Goal: Information Seeking & Learning: Check status

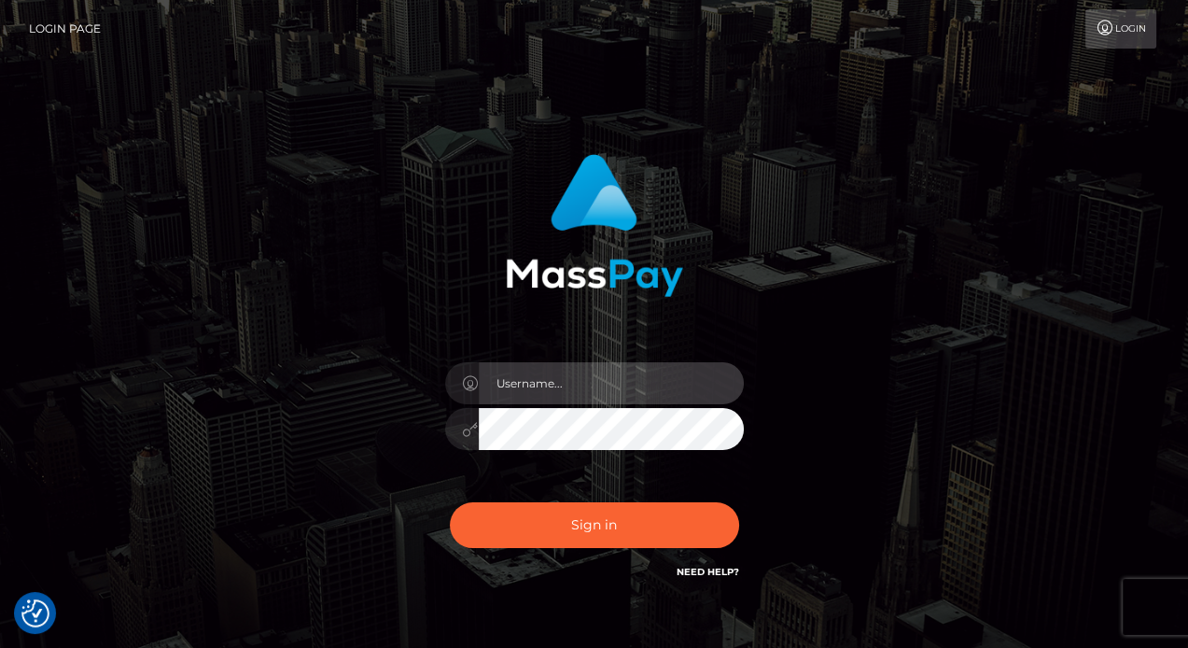
click at [655, 383] on input "text" at bounding box center [611, 383] width 265 height 42
type input "Edward"
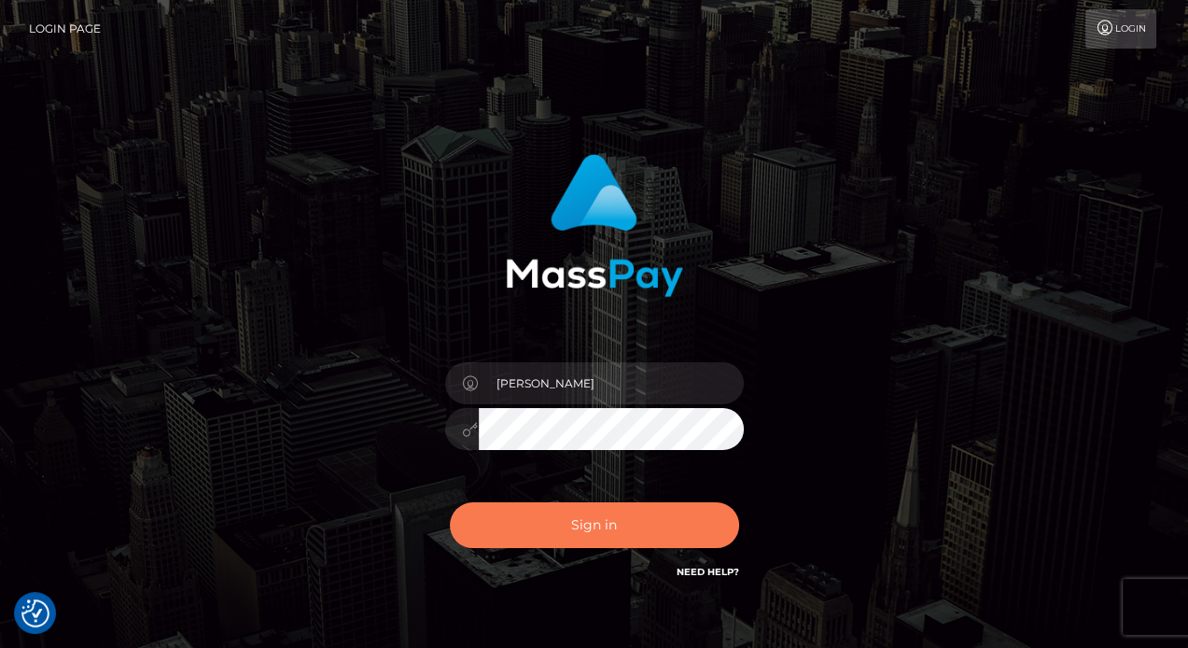
click at [648, 541] on button "Sign in" at bounding box center [594, 525] width 289 height 46
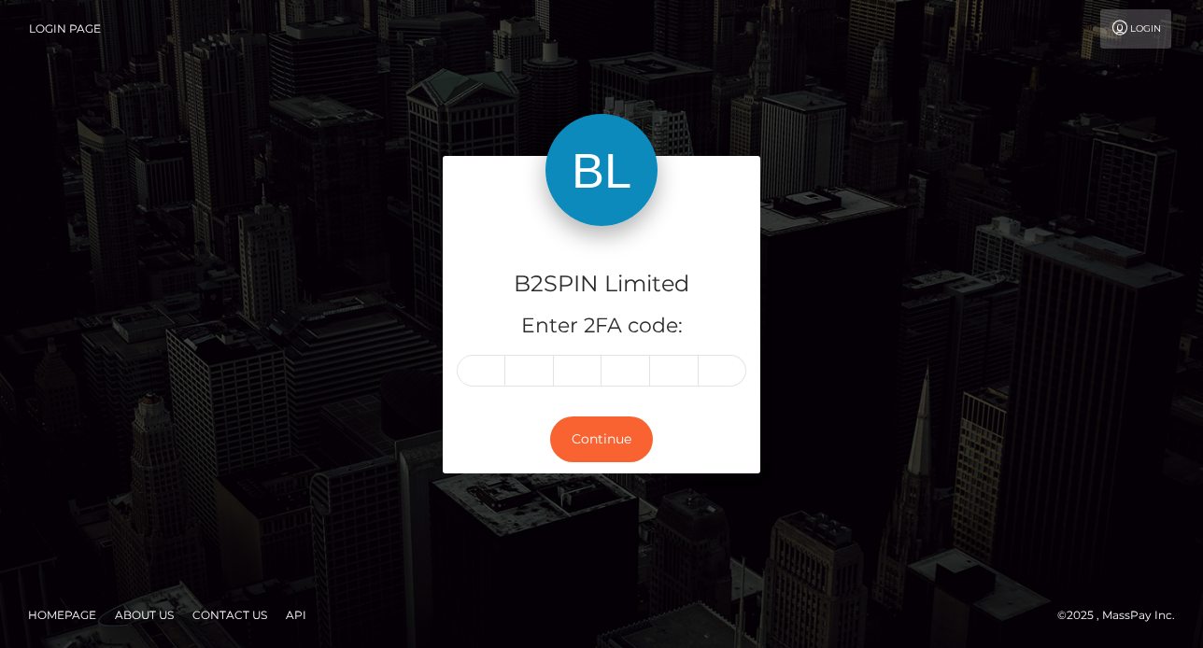
click at [482, 387] on div "B2SPIN Limited Enter 2FA code:" at bounding box center [601, 315] width 317 height 179
click at [482, 369] on input "text" at bounding box center [481, 371] width 49 height 32
paste input "5"
type input "5"
type input "9"
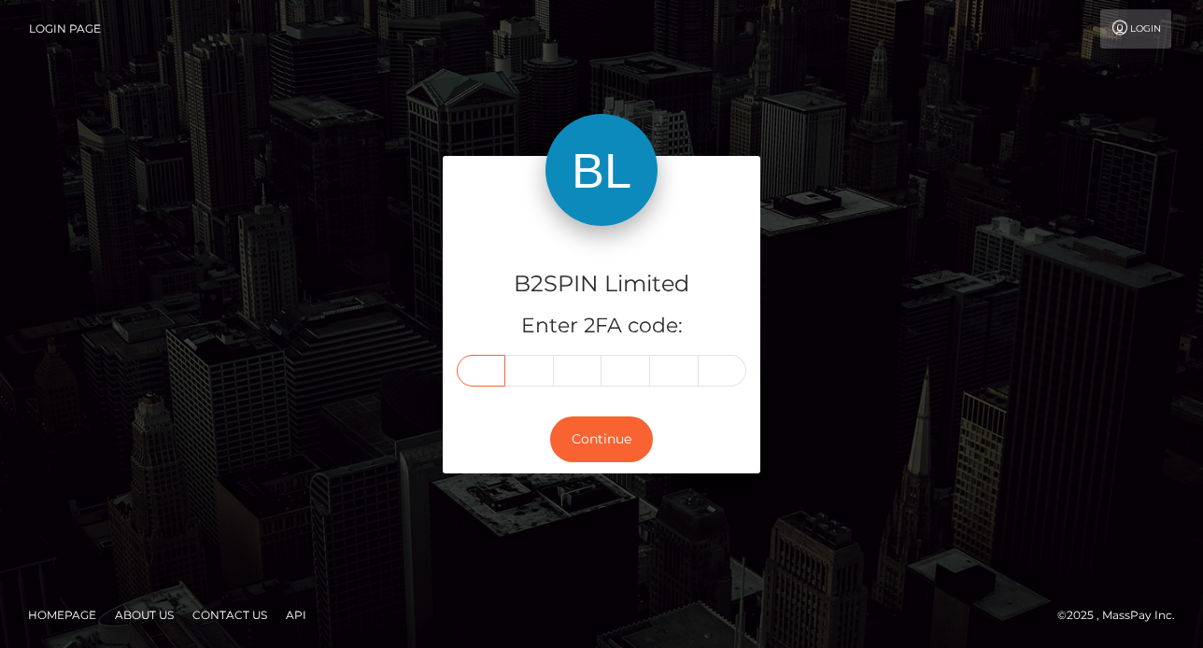
type input "8"
type input "0"
type input "1"
click at [585, 431] on button "Continue" at bounding box center [601, 439] width 103 height 46
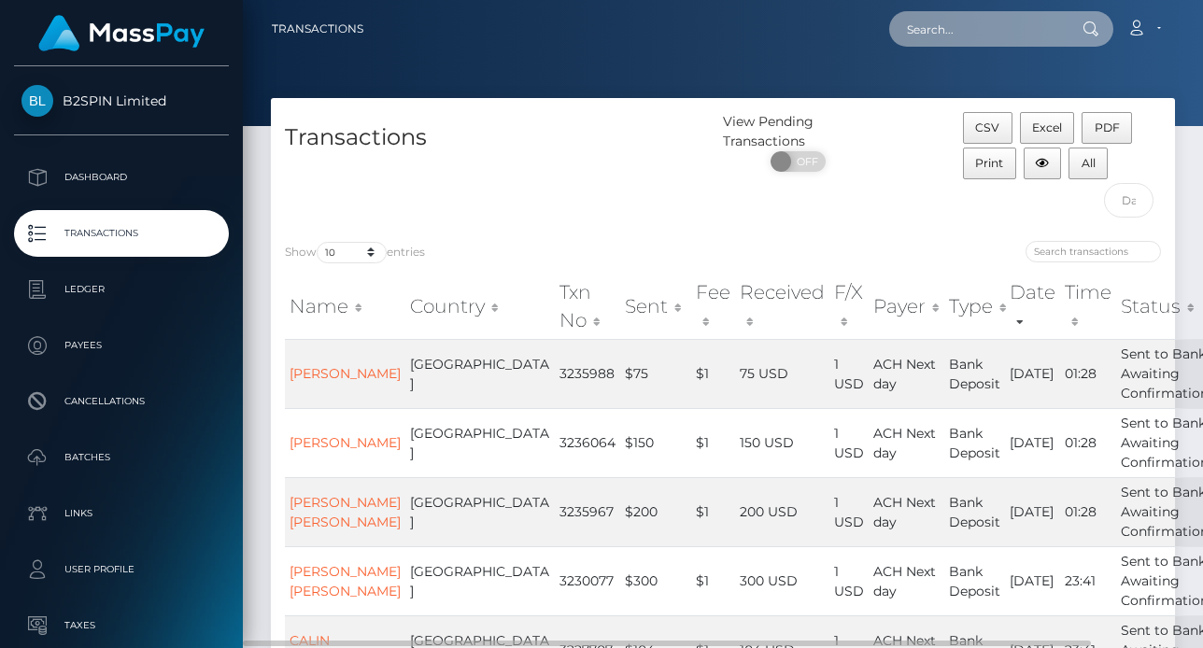
click at [967, 27] on input "text" at bounding box center [977, 28] width 176 height 35
paste input "3231440"
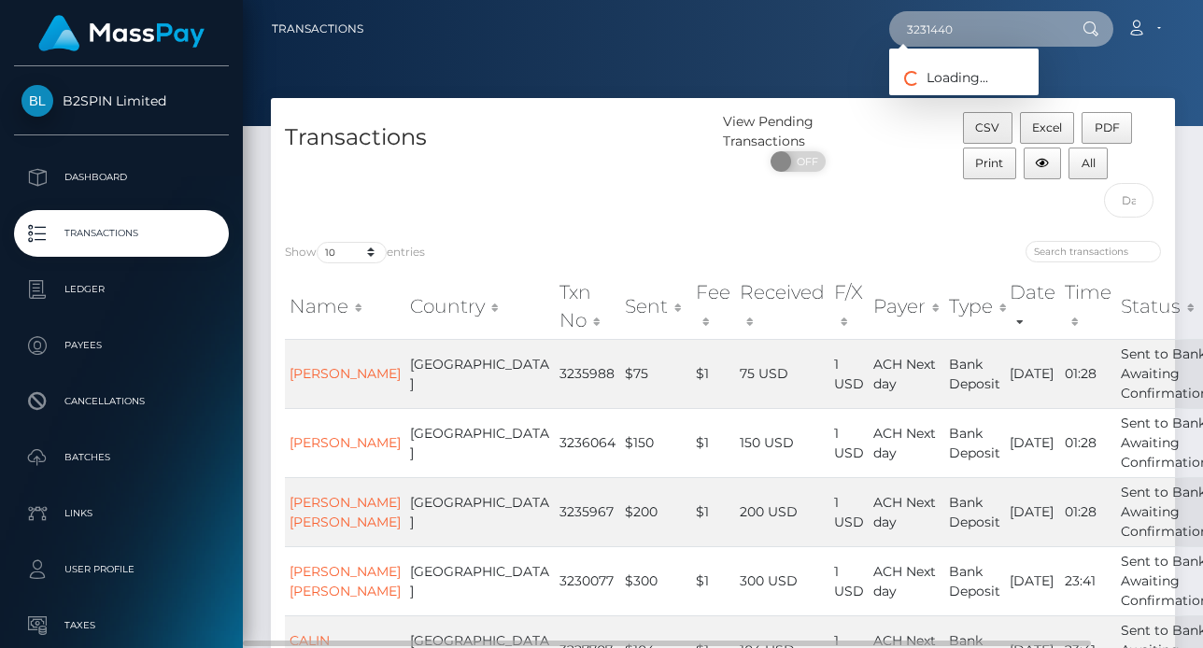
type input "3231440"
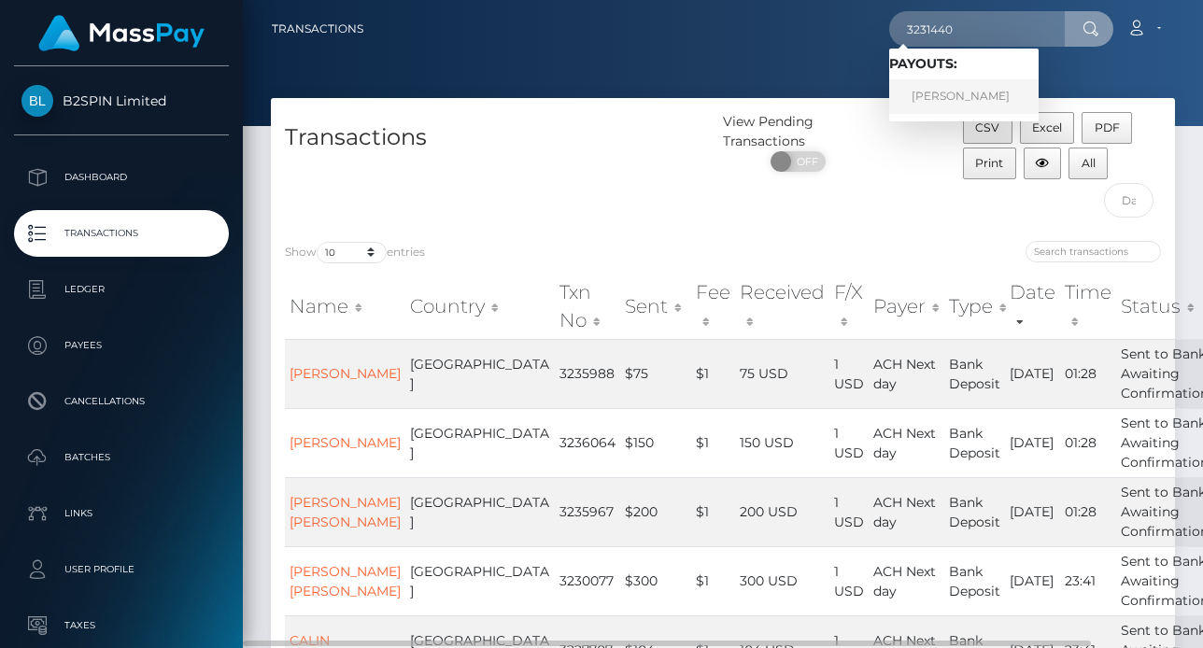
click at [960, 81] on link "[PERSON_NAME]" at bounding box center [963, 96] width 149 height 35
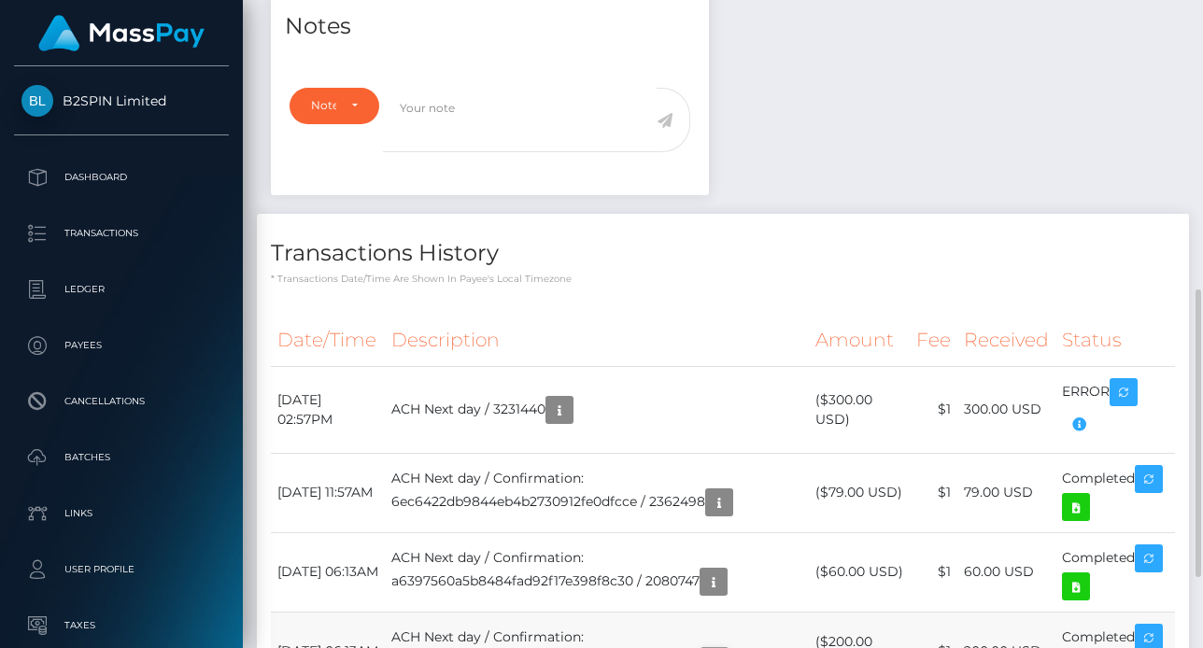
scroll to position [224, 283]
click at [887, 237] on h4 "Transactions History" at bounding box center [723, 253] width 904 height 33
drag, startPoint x: 1027, startPoint y: 221, endPoint x: 1020, endPoint y: 191, distance: 30.8
click at [1028, 221] on div "Transactions History * Transactions date/time are shown in payee's local timezo…" at bounding box center [723, 250] width 932 height 72
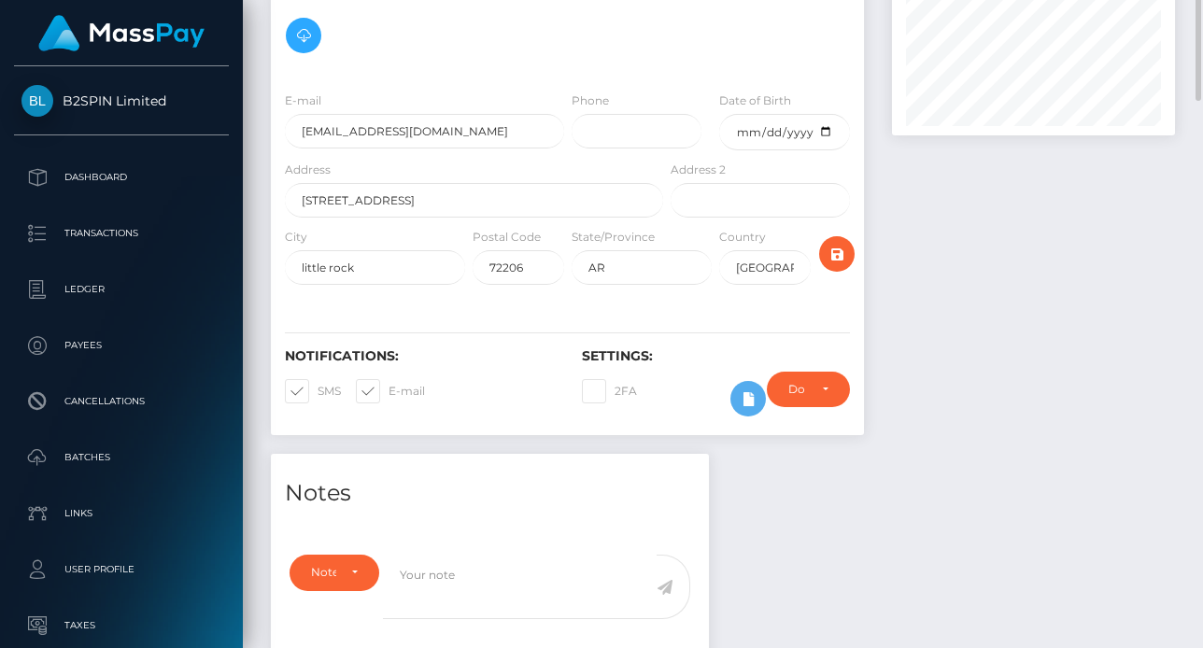
scroll to position [0, 0]
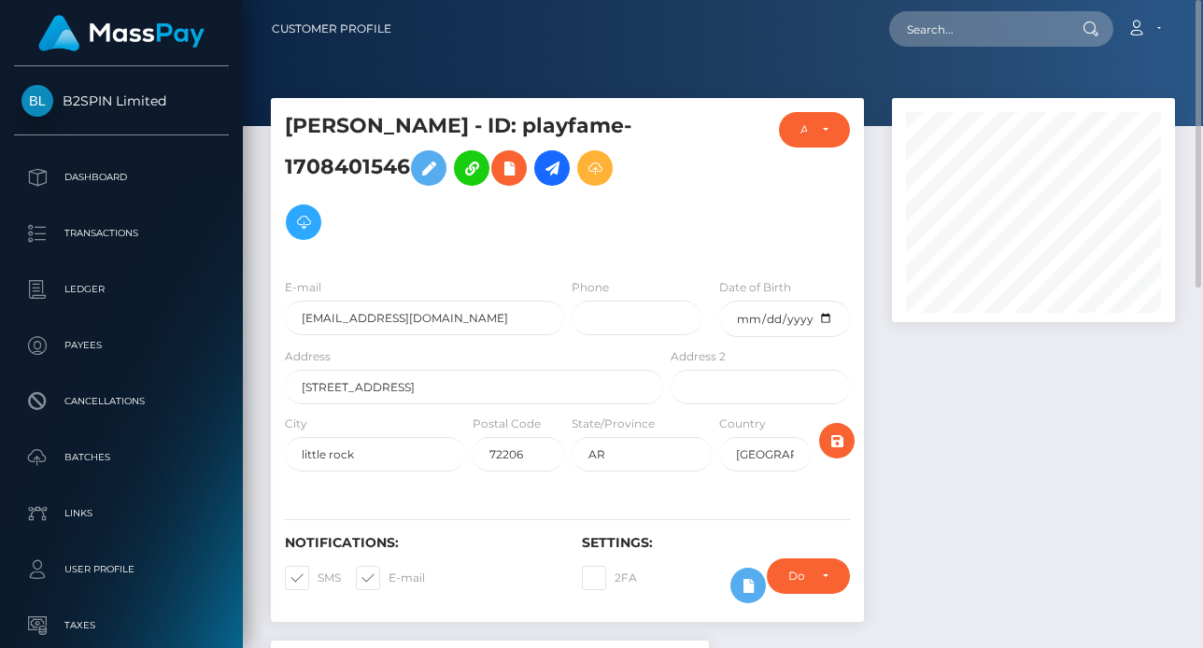
click at [1018, 47] on div "Loading... Loading... Account Edit Profile Logout" at bounding box center [789, 28] width 767 height 39
click at [1016, 37] on input "text" at bounding box center [977, 28] width 176 height 35
paste input "3230070"
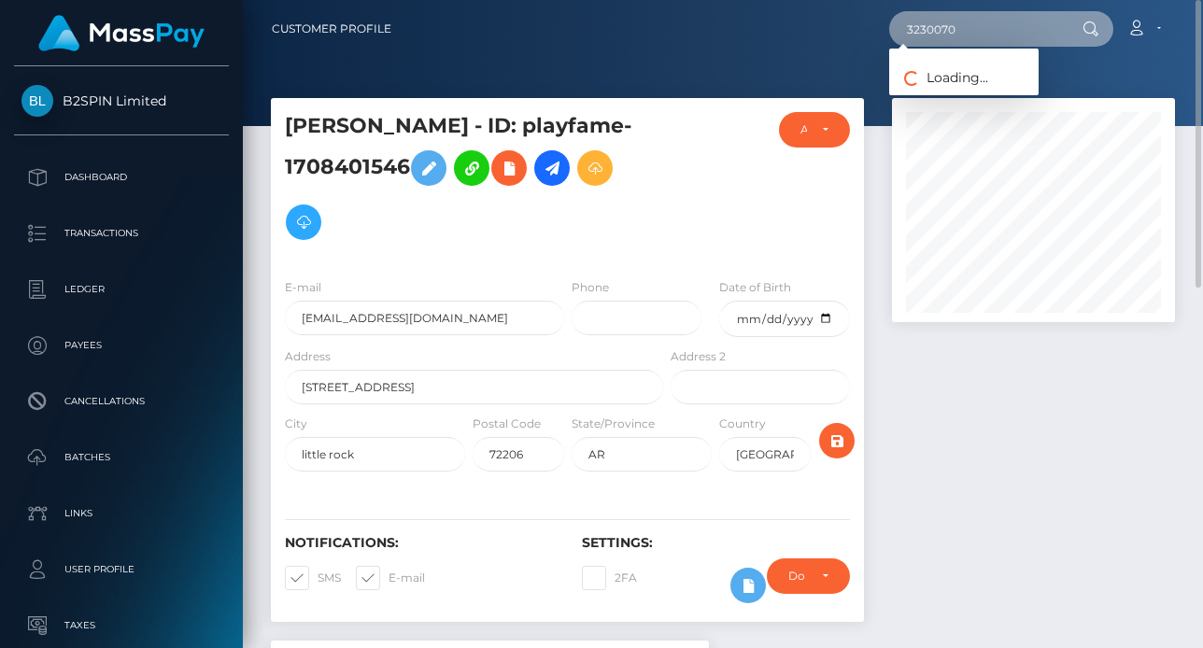
type input "3230070"
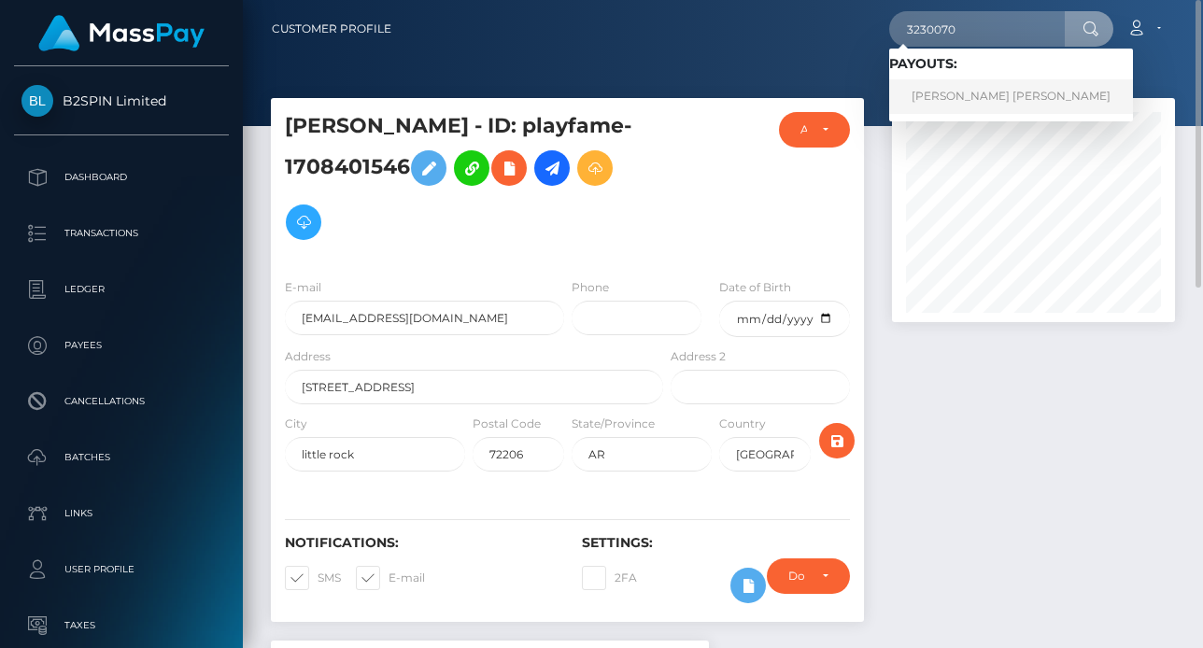
click at [949, 91] on link "SHERMAN EUGENE LEE" at bounding box center [1011, 96] width 244 height 35
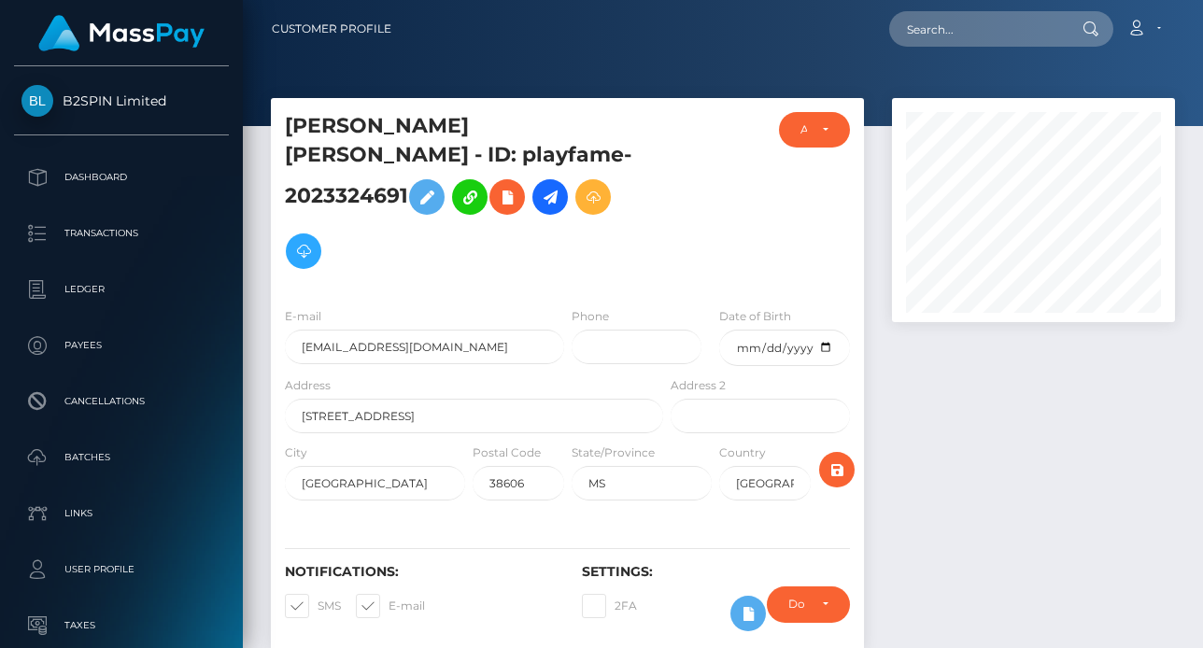
scroll to position [224, 283]
click at [933, 423] on div at bounding box center [1033, 383] width 311 height 570
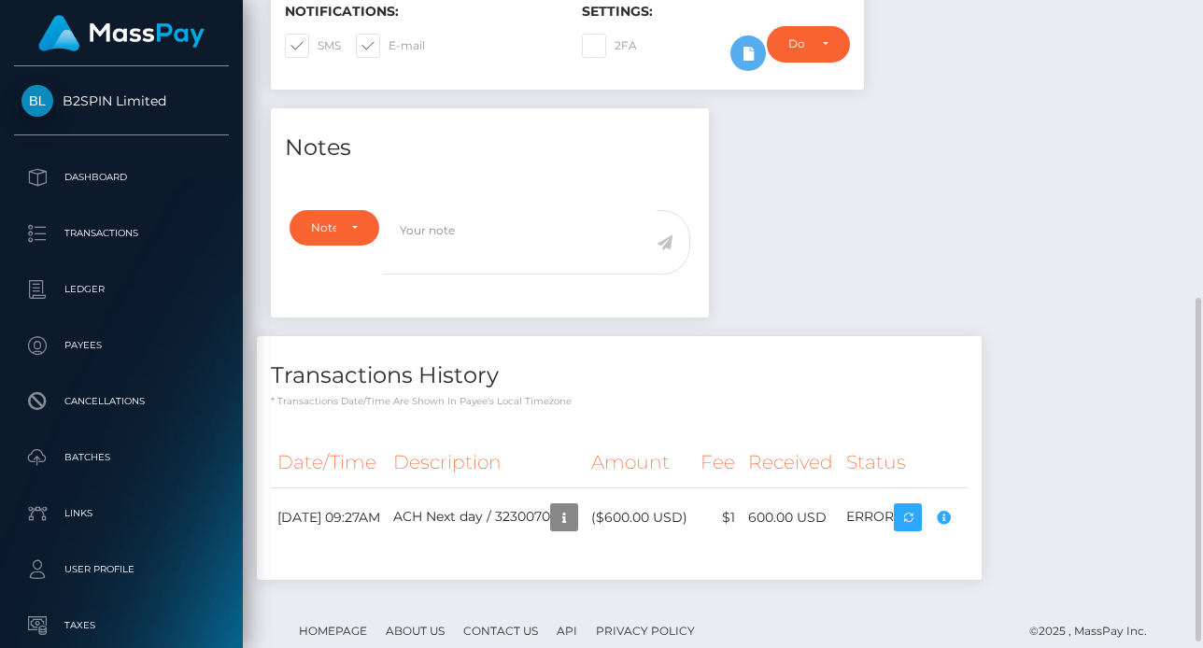
click at [989, 268] on div "Notes Note Type Compliance Clear Compliance General Note Type" at bounding box center [723, 353] width 932 height 490
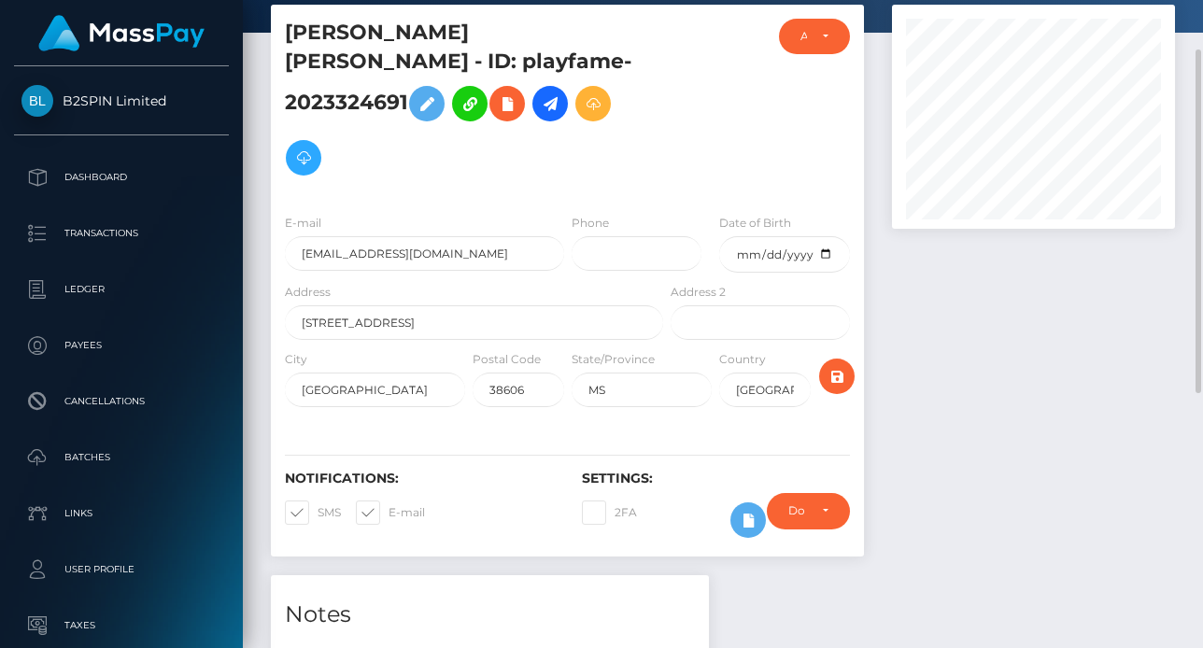
scroll to position [0, 0]
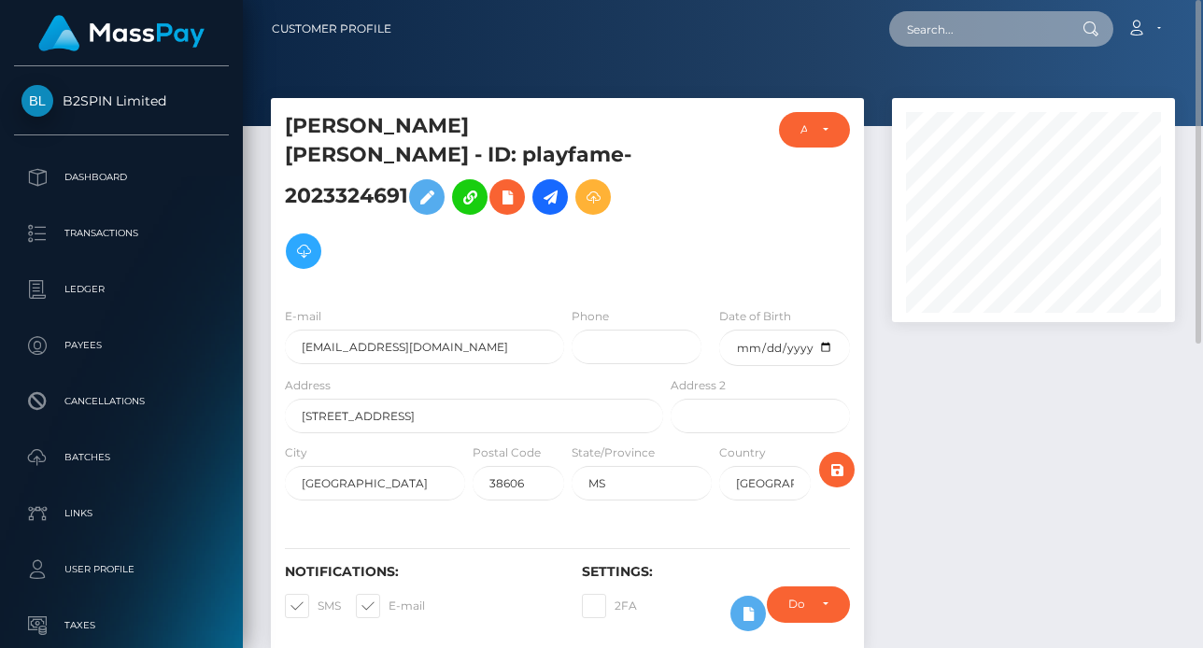
click at [980, 38] on input "text" at bounding box center [977, 28] width 176 height 35
paste input "3229256"
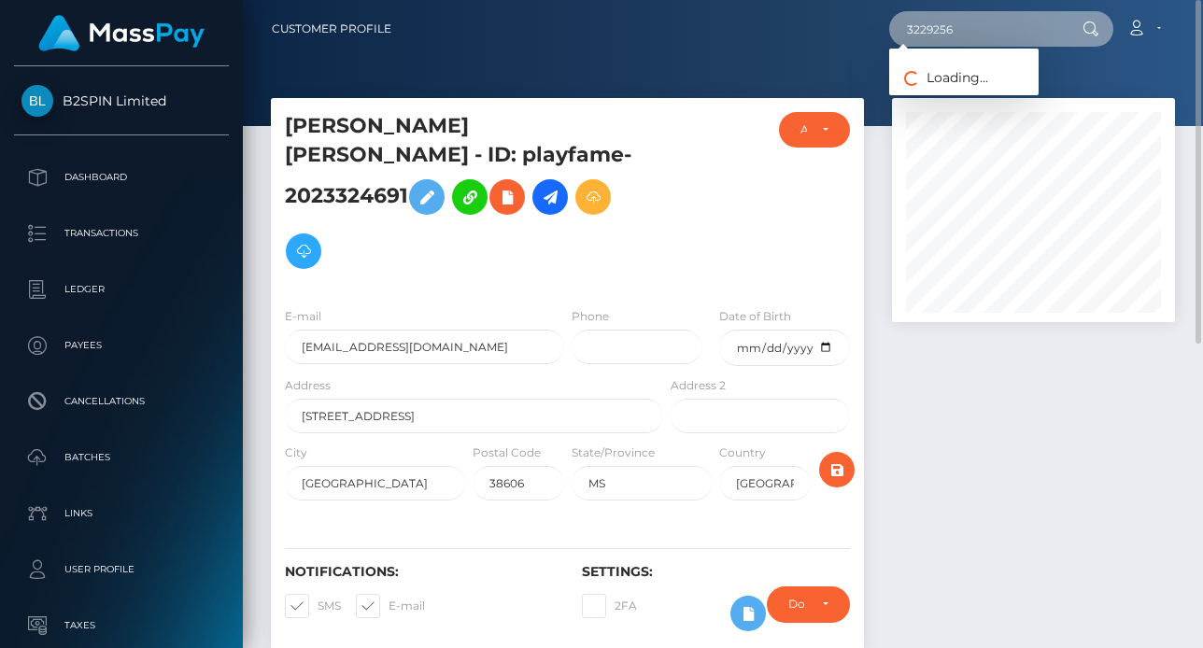
type input "3229256"
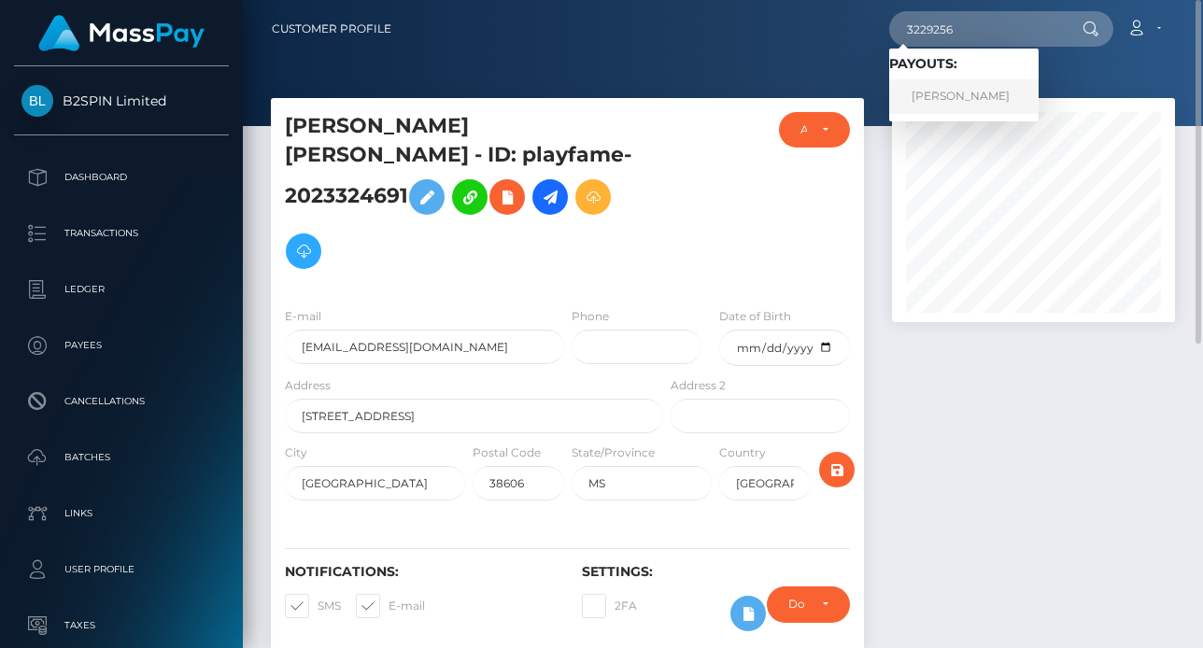
click at [965, 95] on link "GLENN GREGORY DOBROVOLC" at bounding box center [963, 96] width 149 height 35
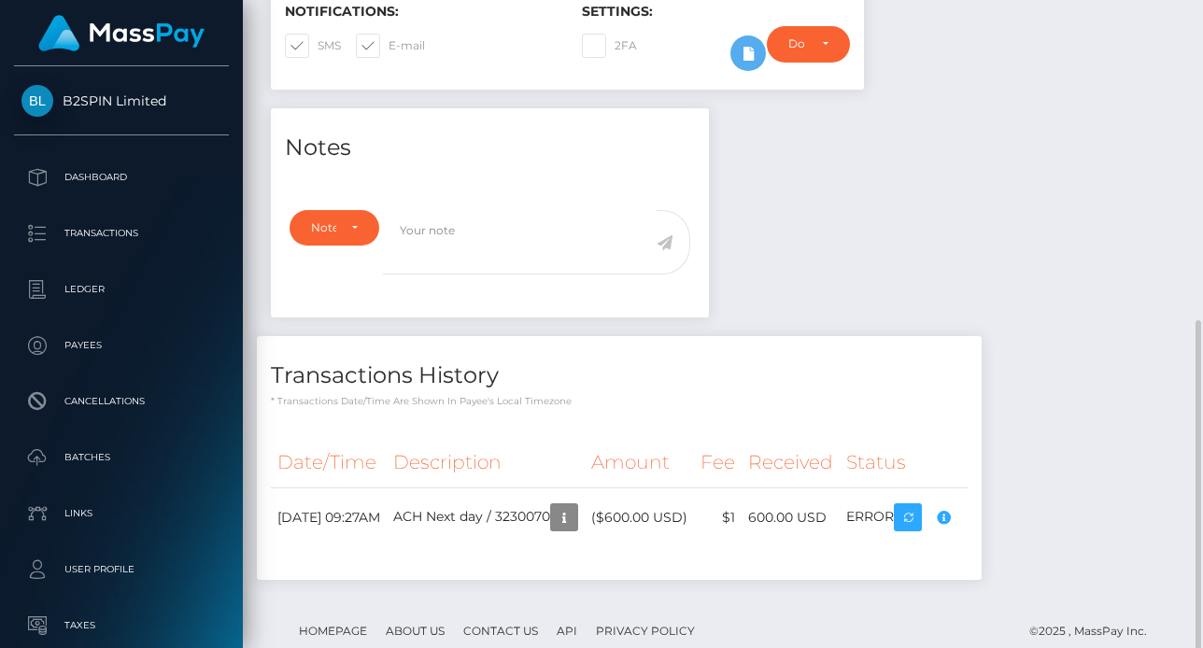
scroll to position [575, 0]
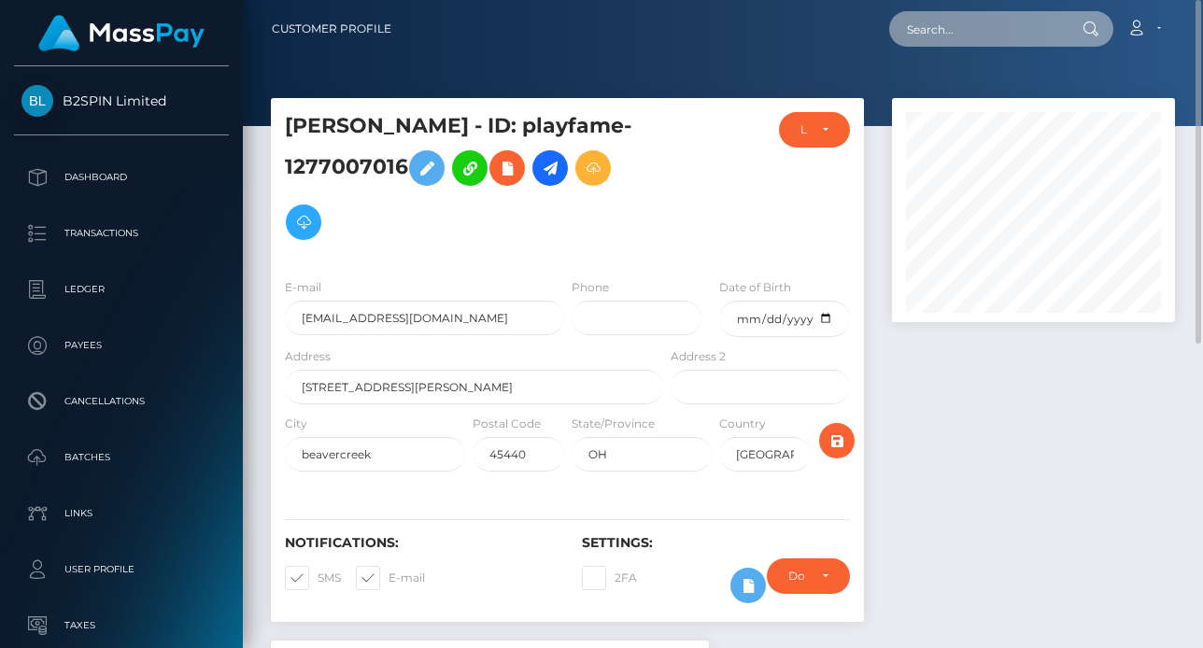
click at [990, 21] on input "text" at bounding box center [977, 28] width 176 height 35
paste input "3229299"
click at [960, 35] on input "3229299" at bounding box center [977, 28] width 176 height 35
paste input "1990496903"
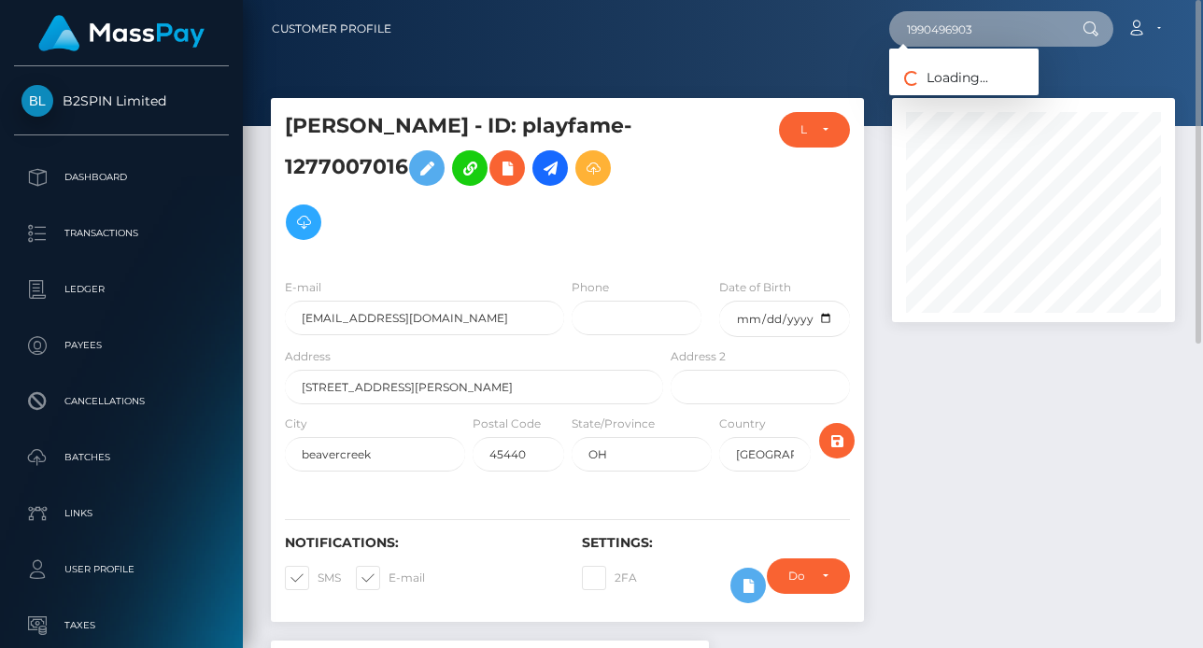
type input "1990496903"
click at [0, 0] on span at bounding box center [0, 0] width 0 height 0
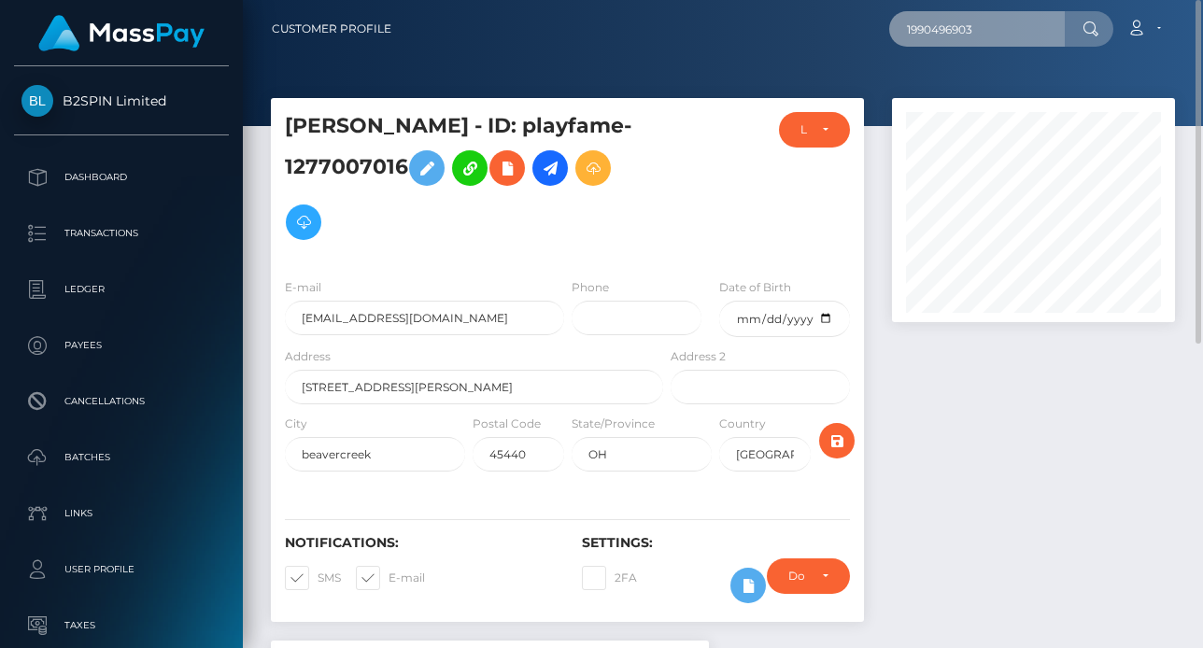
click at [966, 20] on input "1990496903" at bounding box center [977, 28] width 176 height 35
click at [981, 20] on input "1990496903" at bounding box center [977, 28] width 176 height 35
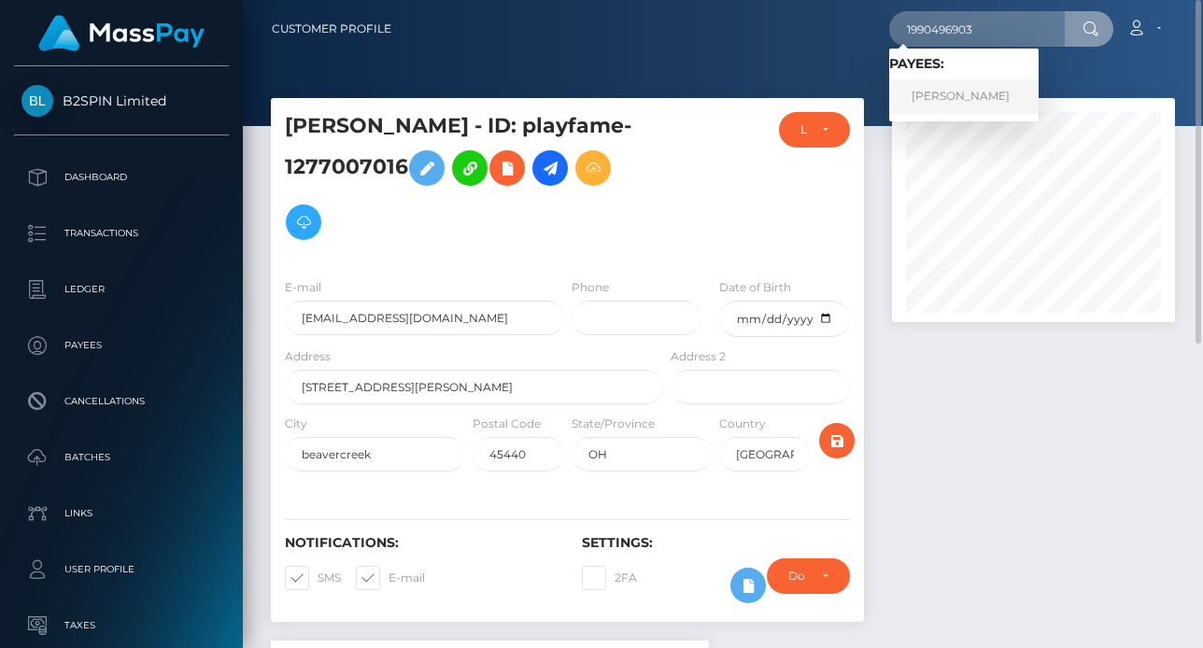
click at [970, 100] on link "JULIAN PEREZ" at bounding box center [963, 96] width 149 height 35
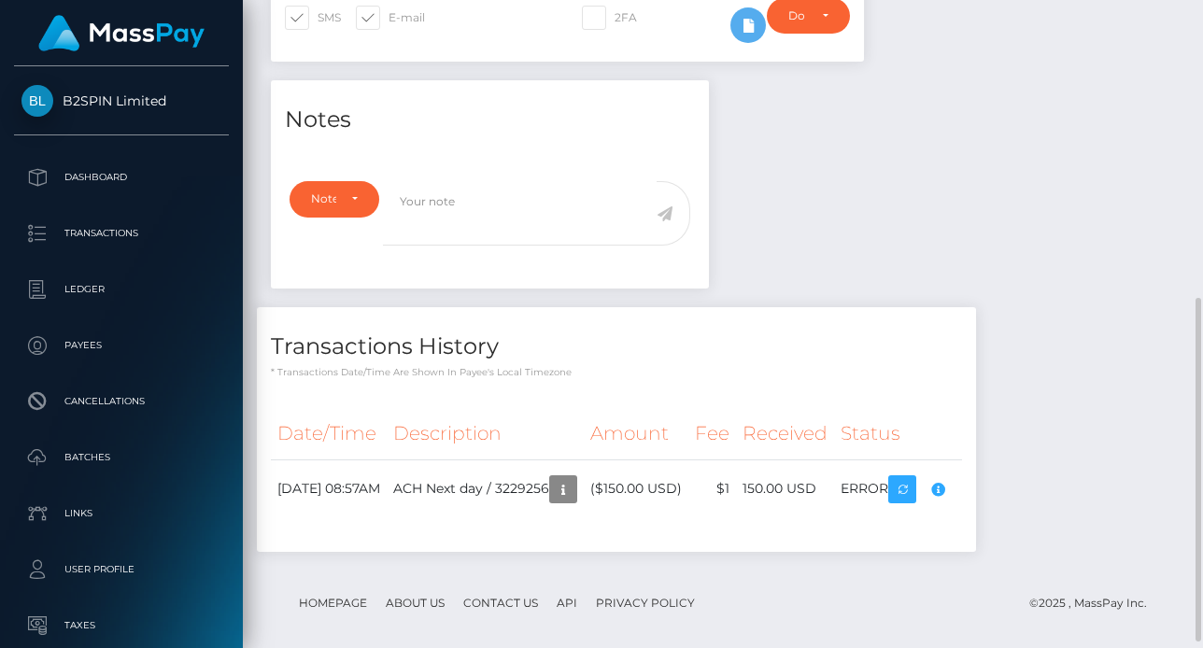
scroll to position [280, 0]
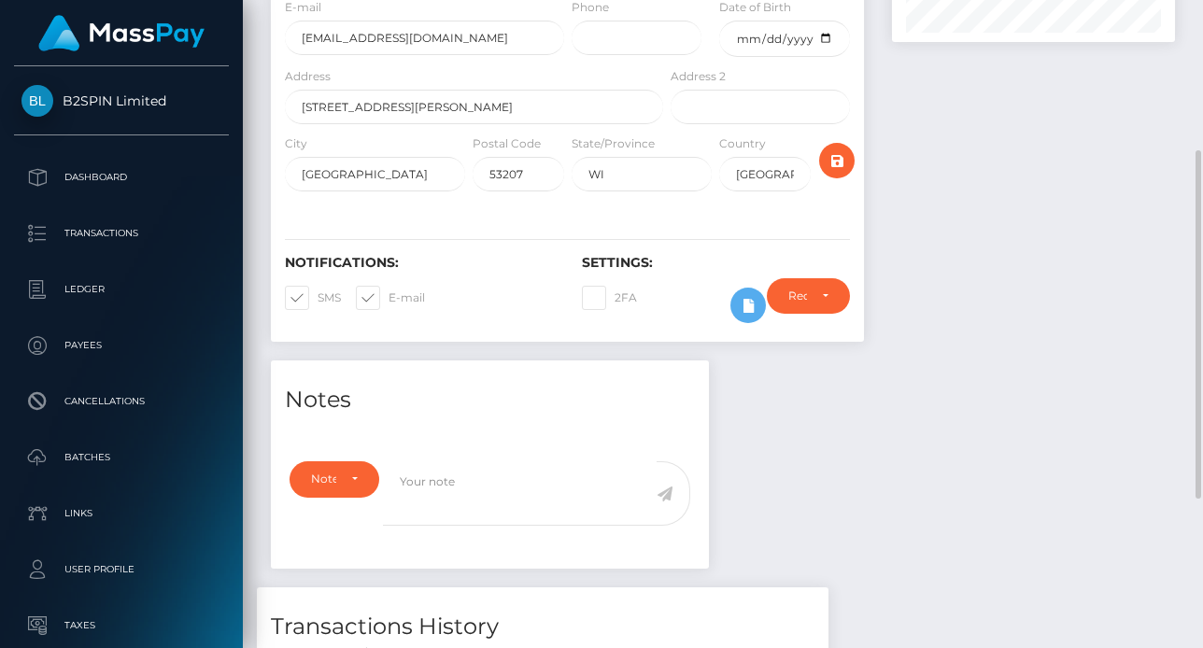
scroll to position [558, 0]
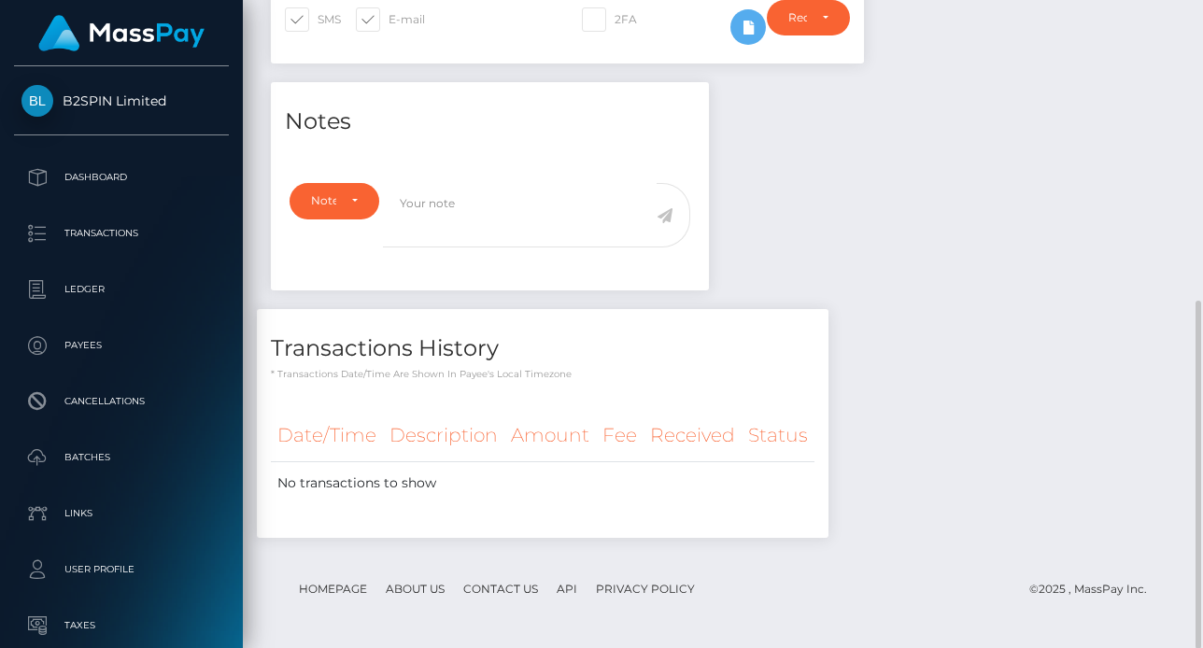
click at [1063, 456] on div "Notes Note Type Compliance Clear Compliance General Note Type" at bounding box center [723, 319] width 932 height 474
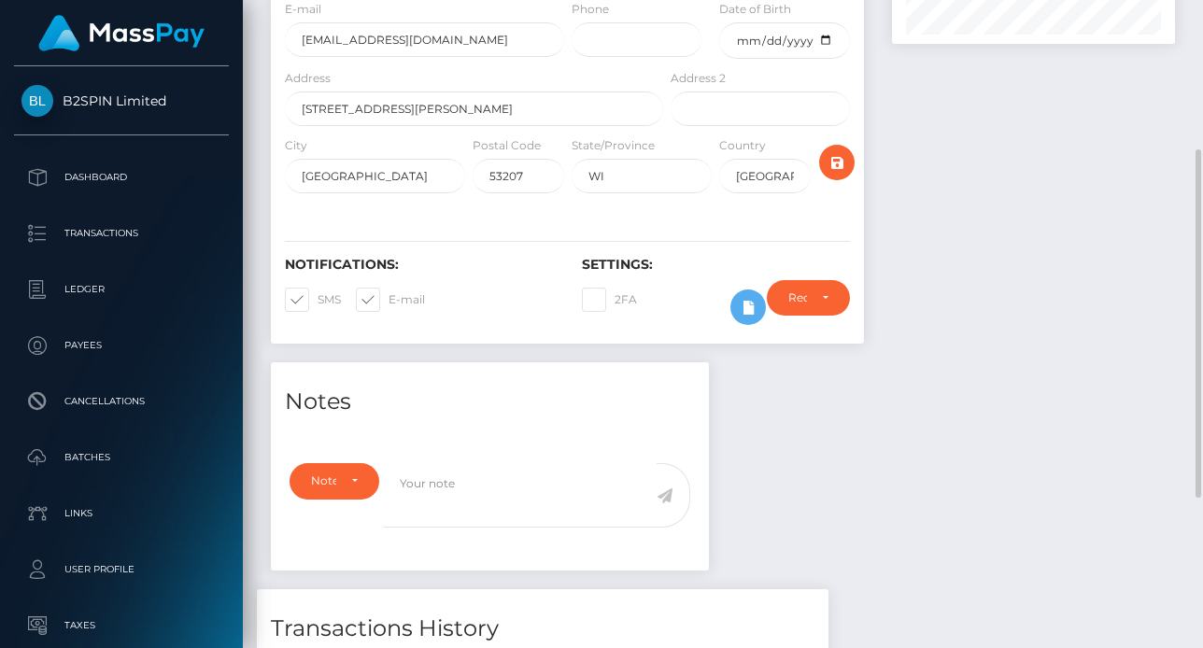
scroll to position [0, 0]
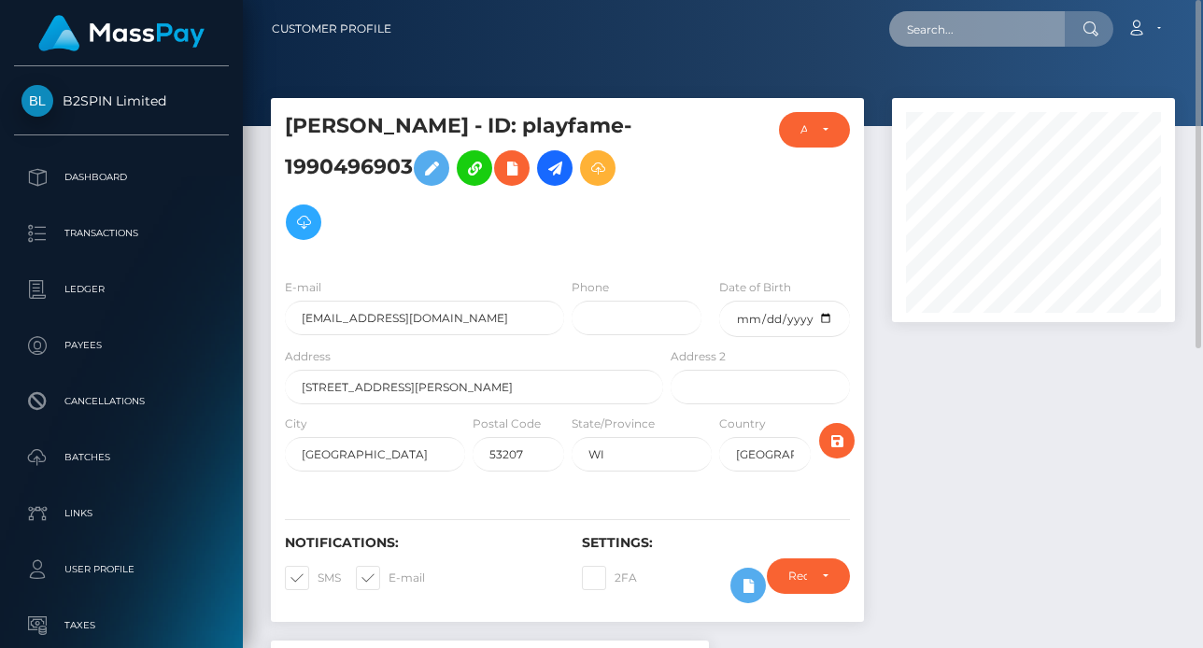
click at [969, 27] on input "text" at bounding box center [977, 28] width 176 height 35
paste input "3229256"
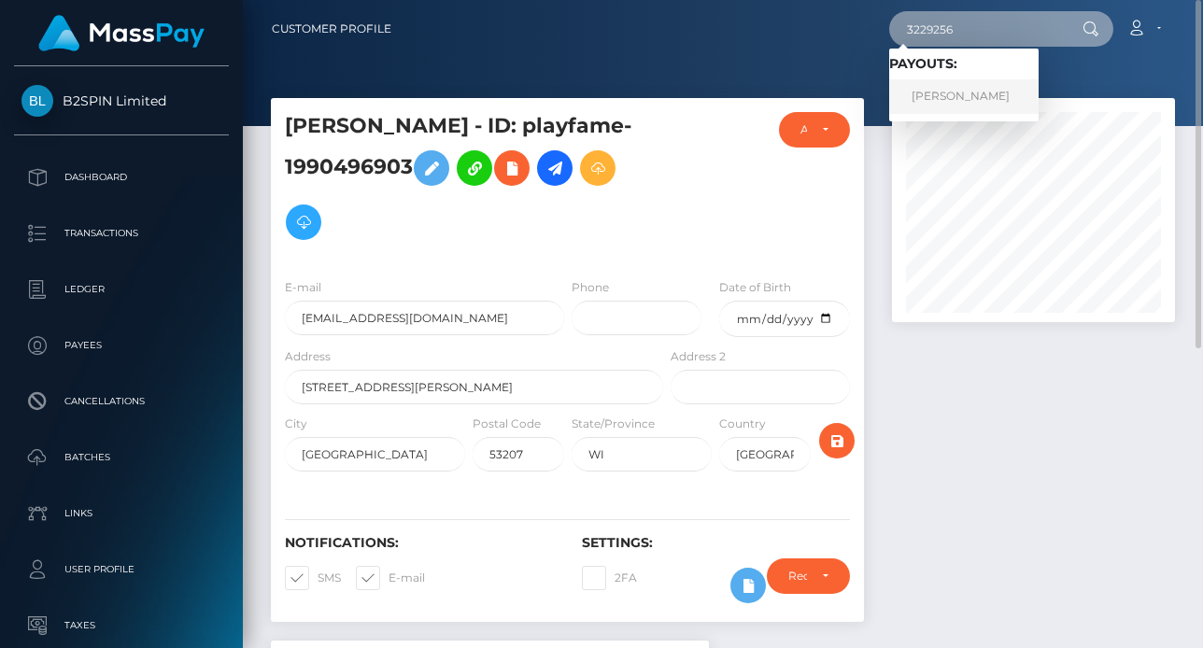
type input "3229256"
click at [953, 86] on link "[PERSON_NAME]" at bounding box center [963, 96] width 149 height 35
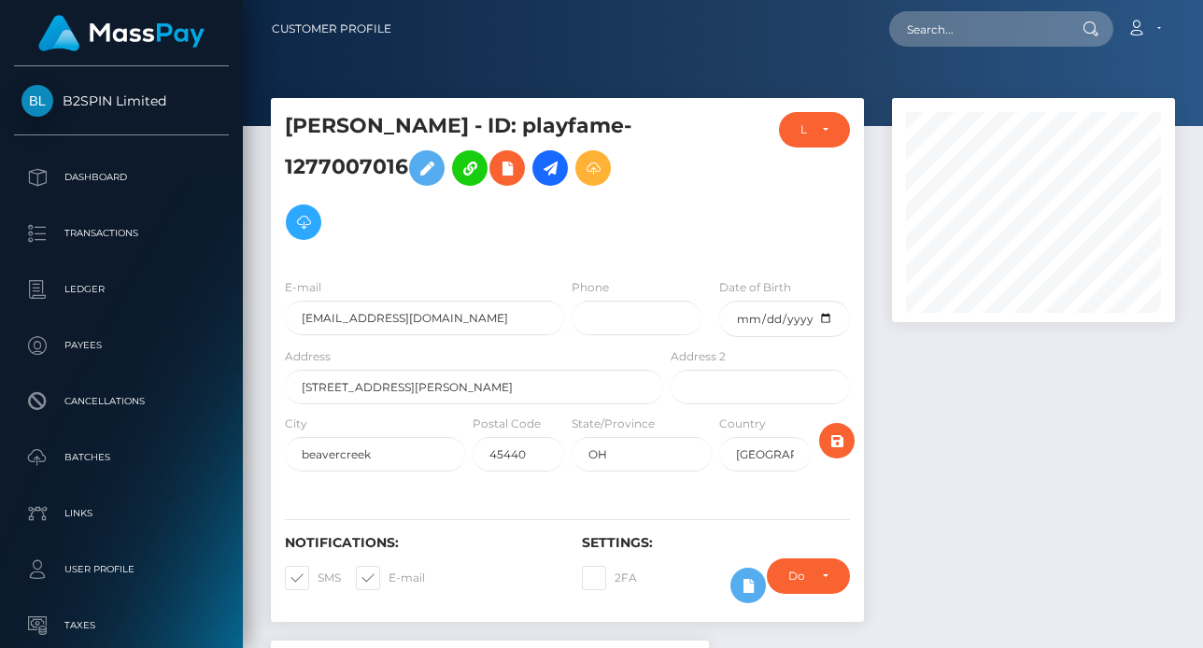
click at [1067, 457] on div at bounding box center [1033, 369] width 311 height 542
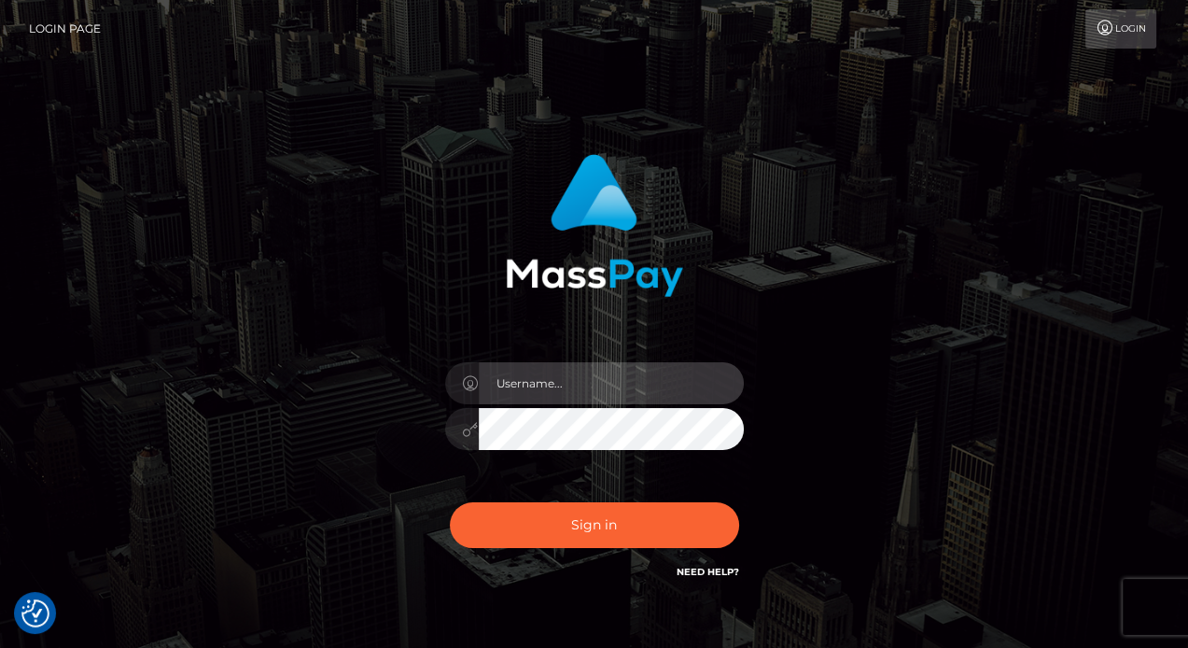
drag, startPoint x: 570, startPoint y: 397, endPoint x: 585, endPoint y: 393, distance: 15.4
click at [571, 393] on input "text" at bounding box center [611, 383] width 265 height 42
type input "Edward"
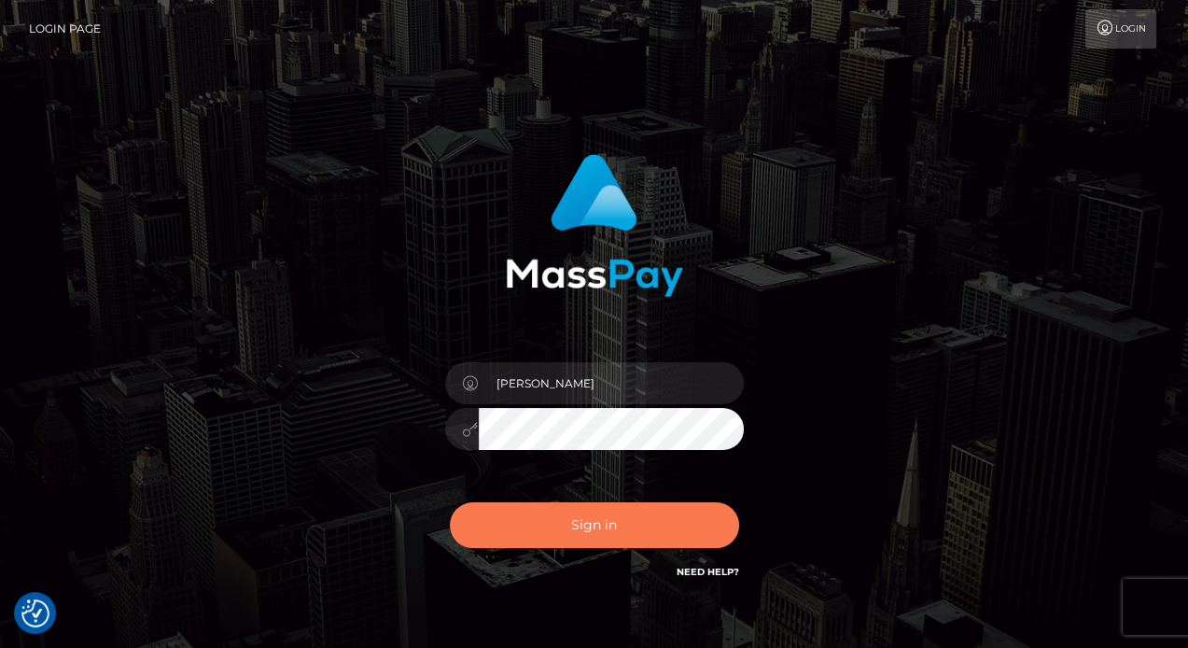
click at [598, 536] on button "Sign in" at bounding box center [594, 525] width 289 height 46
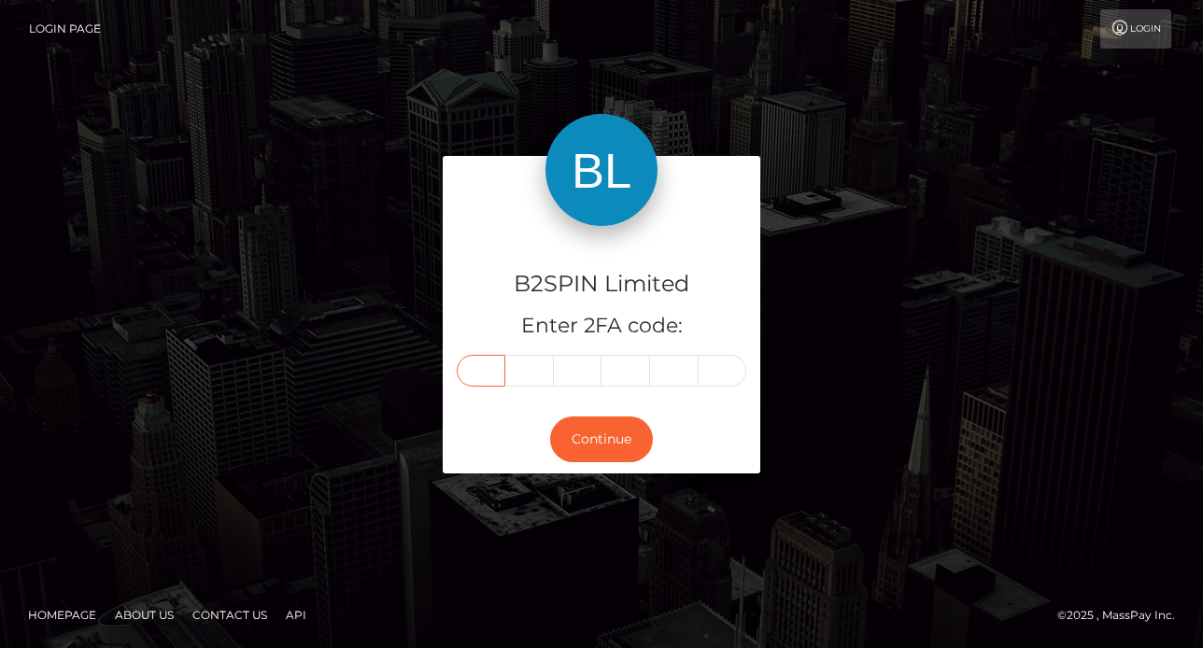
click at [474, 375] on input "text" at bounding box center [481, 371] width 49 height 32
paste input "8"
type input "8"
type input "2"
type input "0"
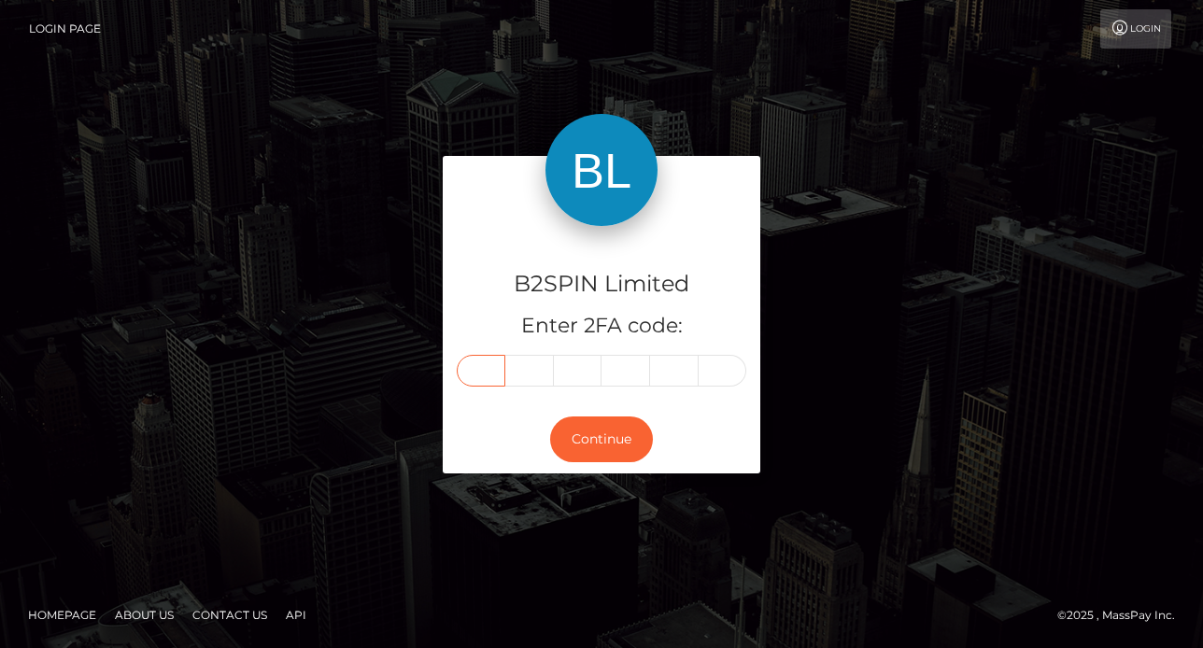
type input "6"
type input "0"
type input "1"
click at [612, 453] on button "Continue" at bounding box center [601, 439] width 103 height 46
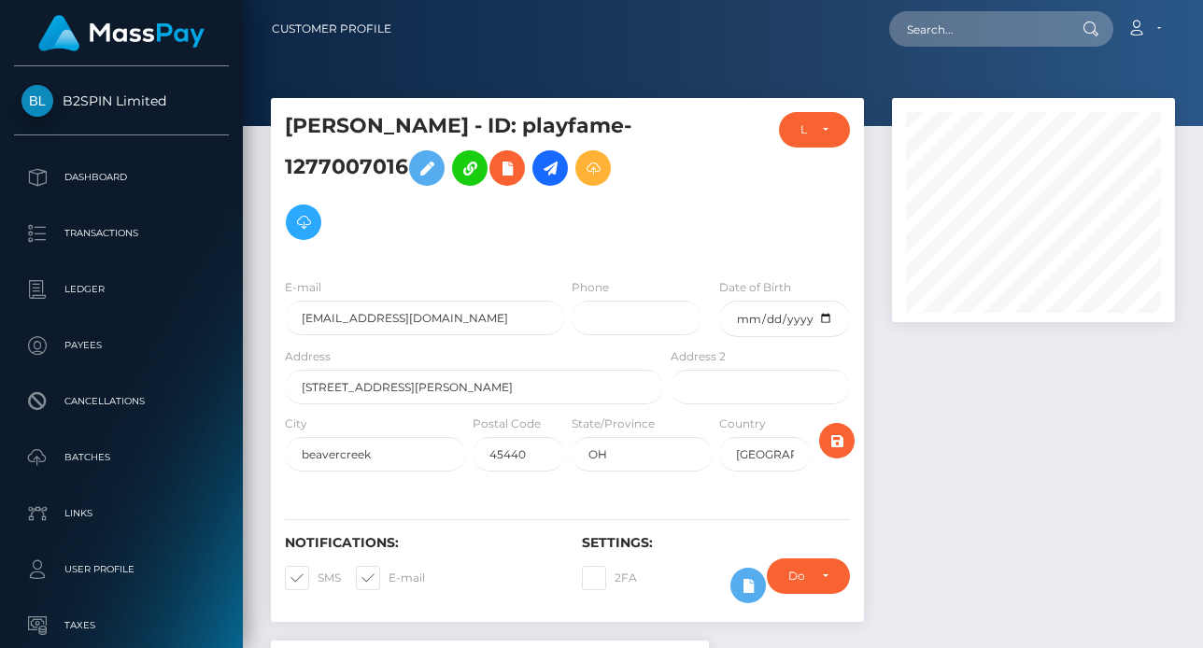
scroll to position [224, 283]
click at [990, 6] on nav "Customer Profile Loading... Loading... Account" at bounding box center [723, 29] width 960 height 58
click at [990, 28] on input "text" at bounding box center [977, 28] width 176 height 35
paste input "1990496903"
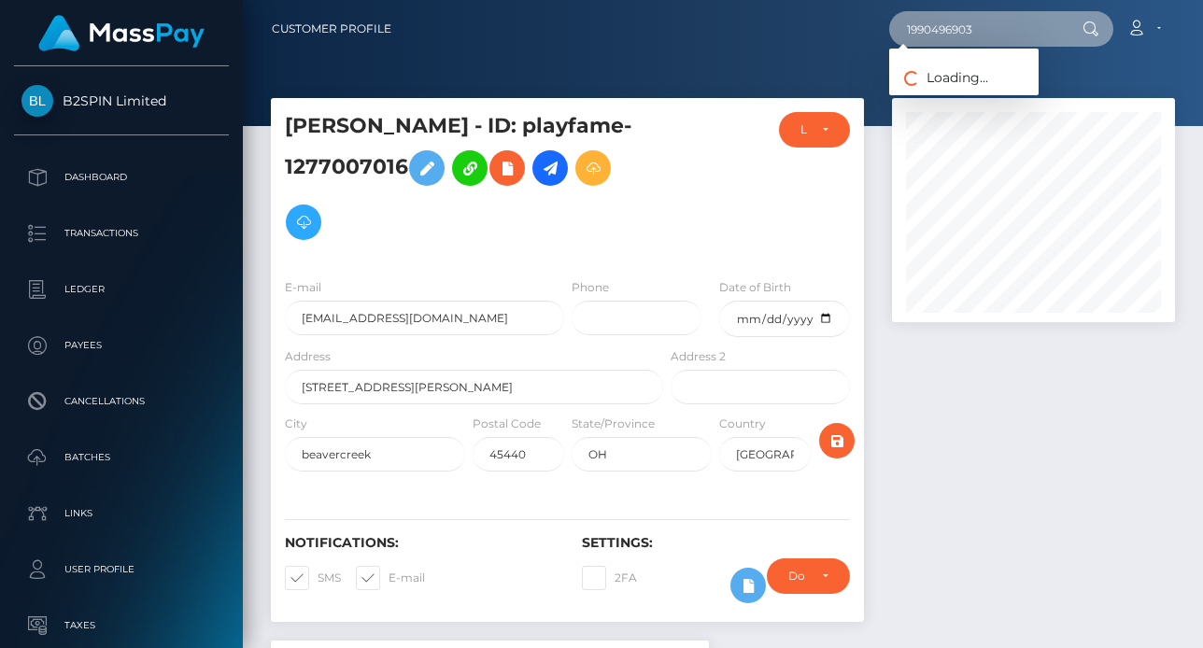
type input "1990496903"
click at [975, 64] on div "Loading... Loading..." at bounding box center [963, 72] width 149 height 47
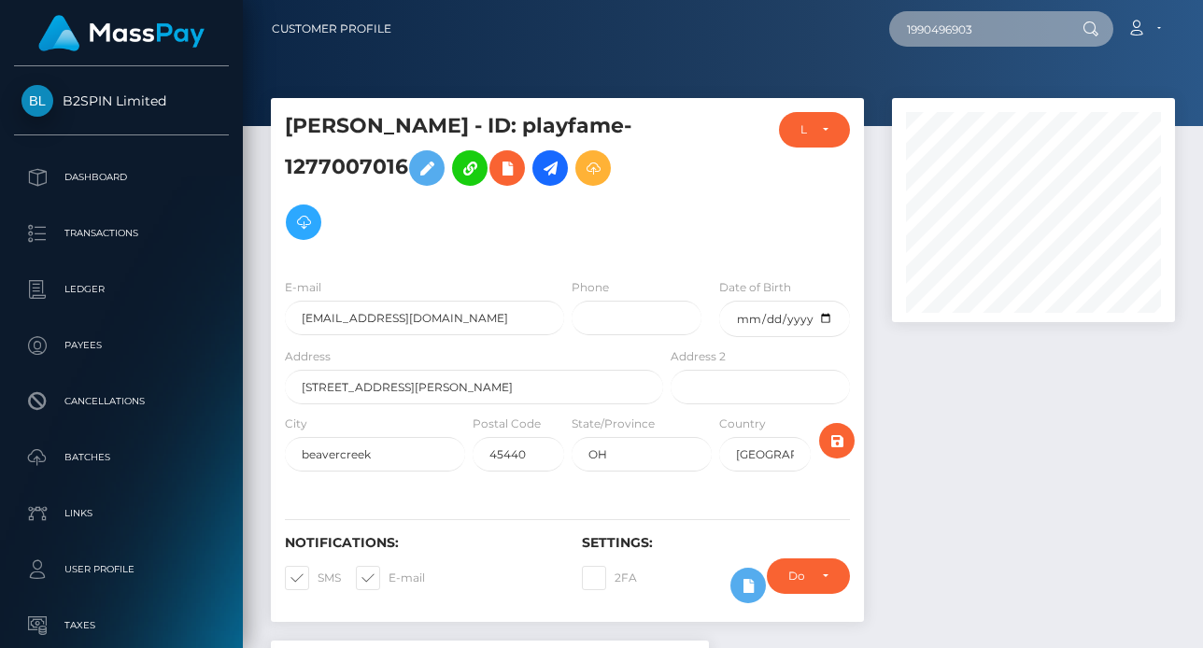
click at [990, 45] on input "1990496903" at bounding box center [977, 28] width 176 height 35
click at [930, 495] on div at bounding box center [1033, 369] width 311 height 542
click at [931, 505] on div at bounding box center [1033, 369] width 311 height 542
click at [981, 27] on input "1990496903" at bounding box center [977, 28] width 176 height 35
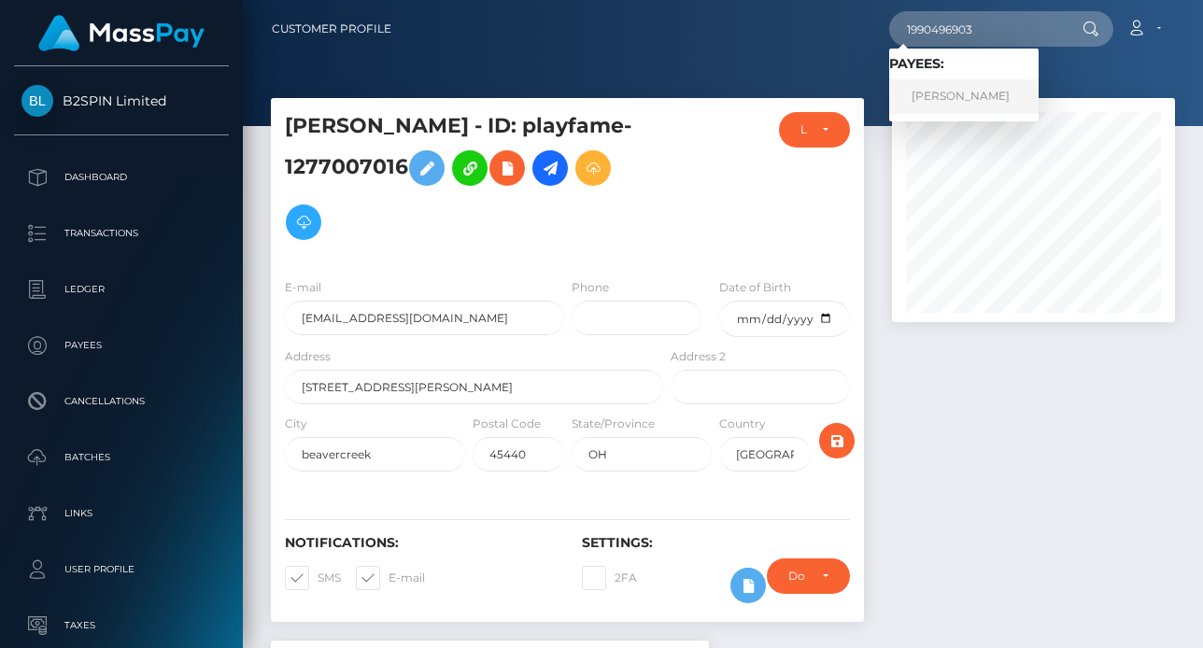
click at [963, 111] on link "JULIAN PEREZ" at bounding box center [963, 96] width 149 height 35
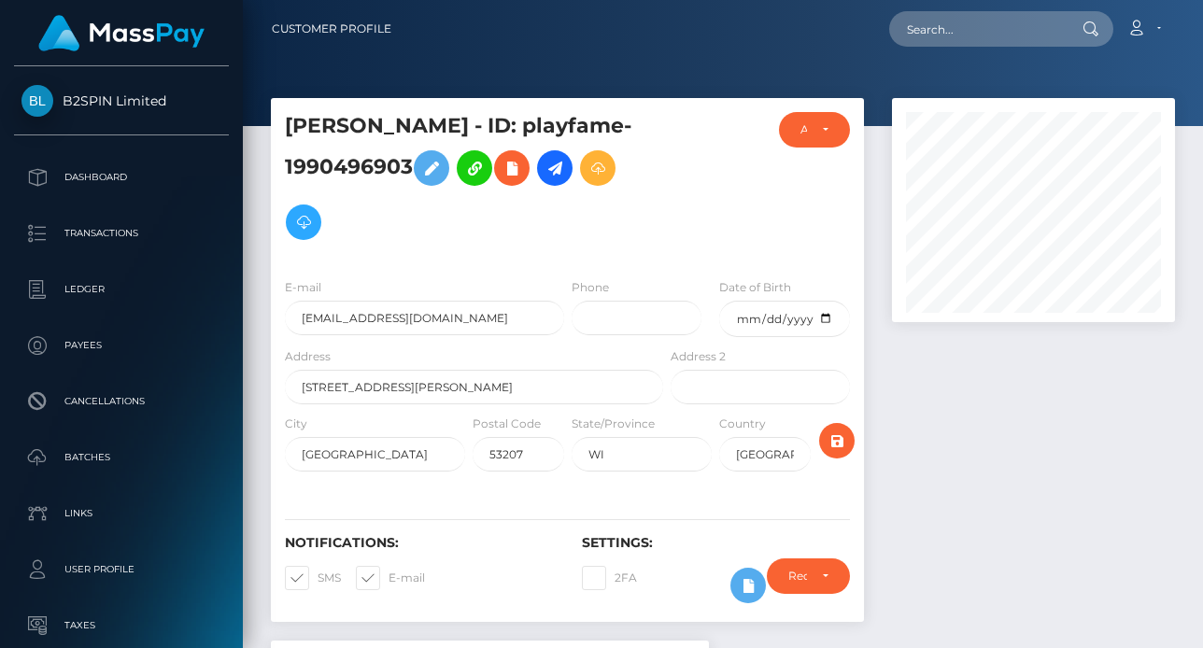
scroll to position [224, 283]
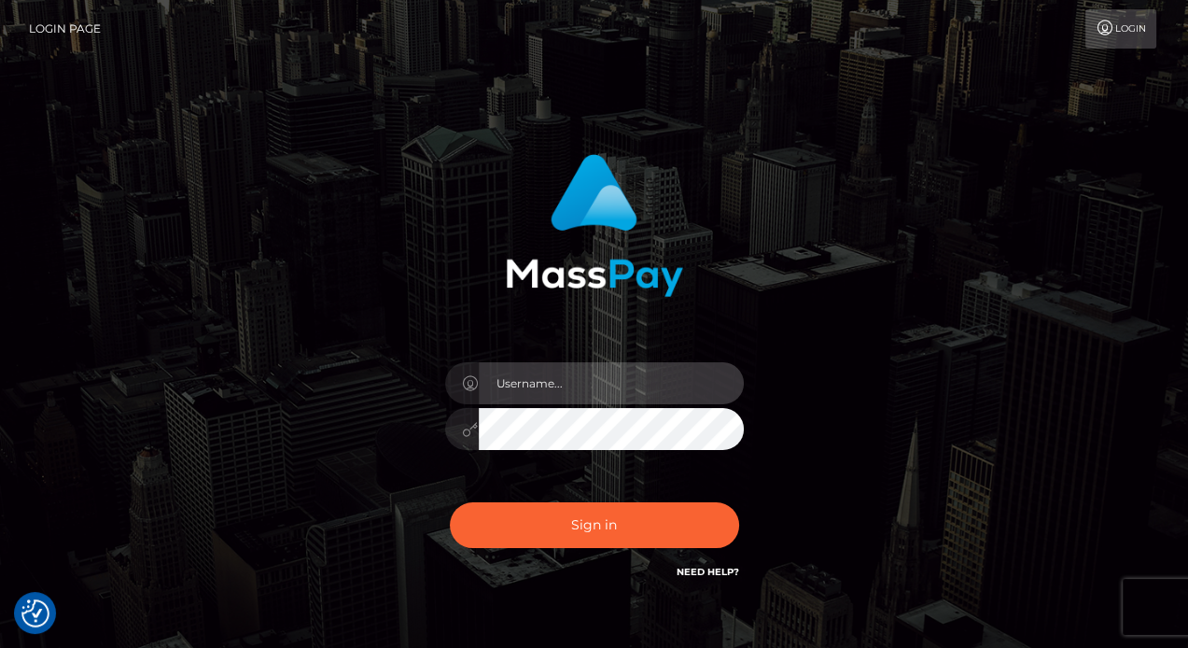
drag, startPoint x: 597, startPoint y: 369, endPoint x: 598, endPoint y: 379, distance: 10.3
click at [598, 369] on input "text" at bounding box center [611, 383] width 265 height 42
type input "[PERSON_NAME]"
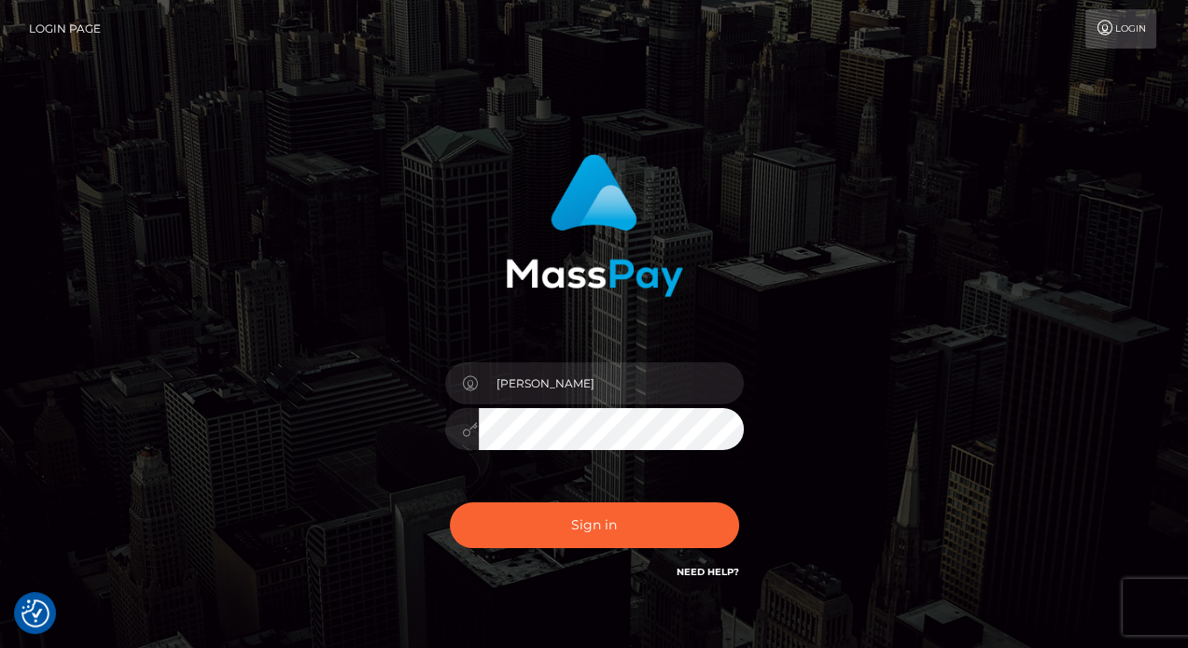
click at [638, 549] on div "Sign in Need Help?" at bounding box center [594, 532] width 327 height 83
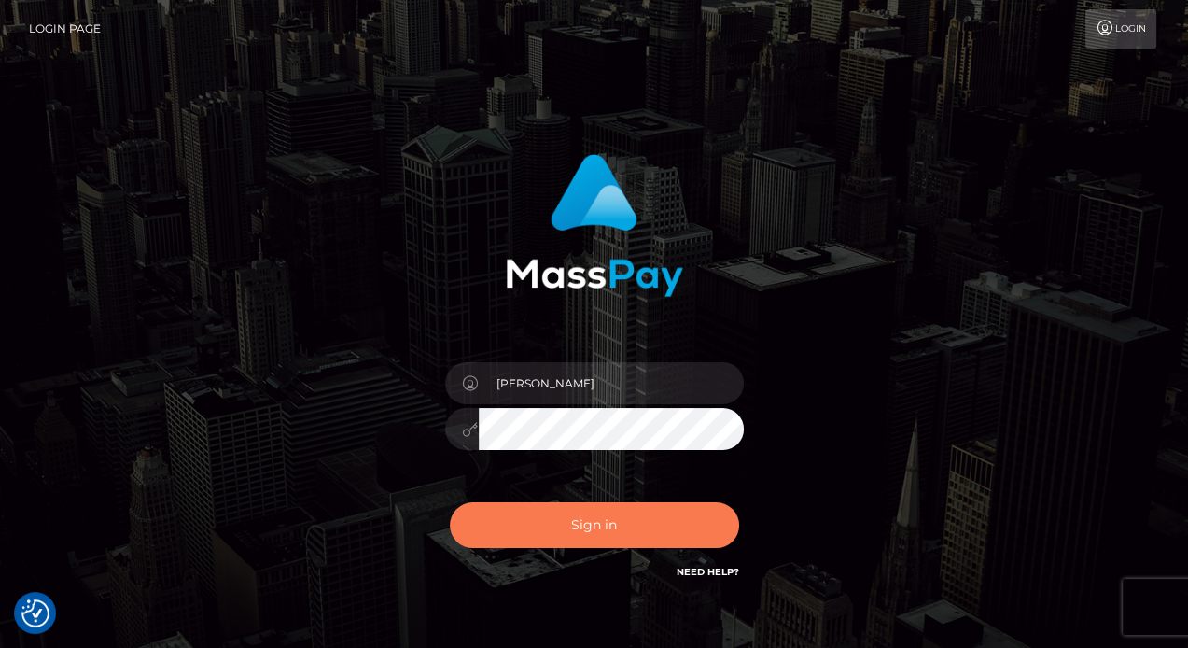
click at [659, 528] on button "Sign in" at bounding box center [594, 525] width 289 height 46
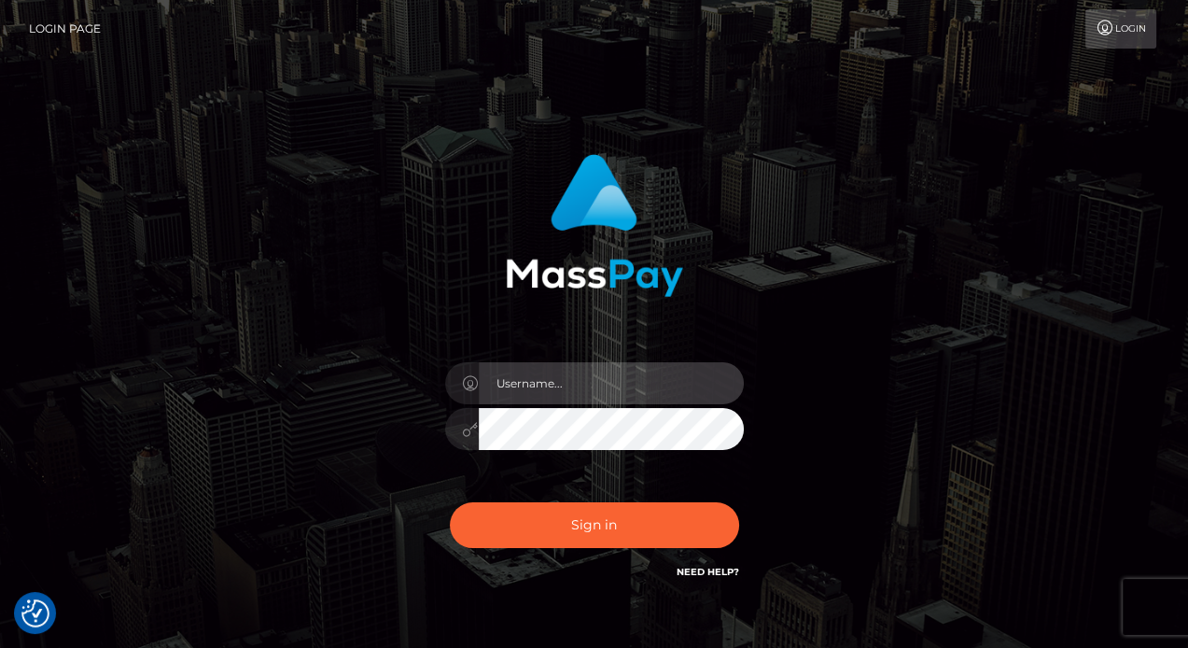
click at [534, 388] on input "text" at bounding box center [611, 383] width 265 height 42
type input "[PERSON_NAME]"
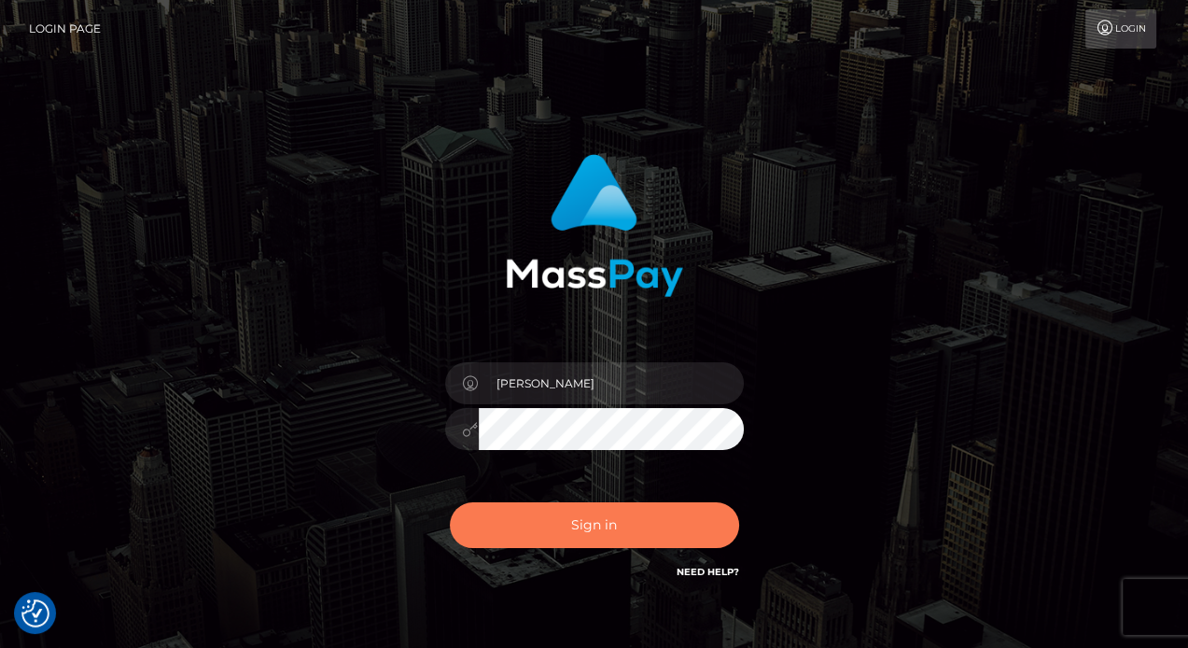
click at [596, 516] on button "Sign in" at bounding box center [594, 525] width 289 height 46
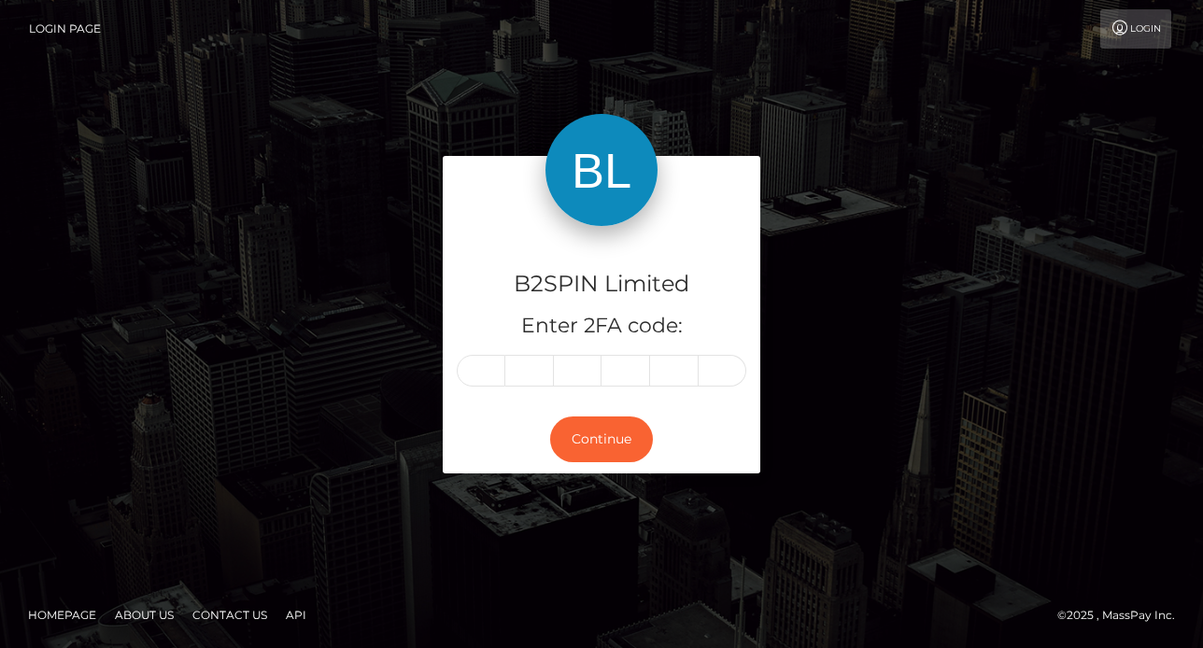
click at [482, 377] on input "text" at bounding box center [481, 371] width 49 height 32
type input "2"
type input "8"
type input "0"
type input "2"
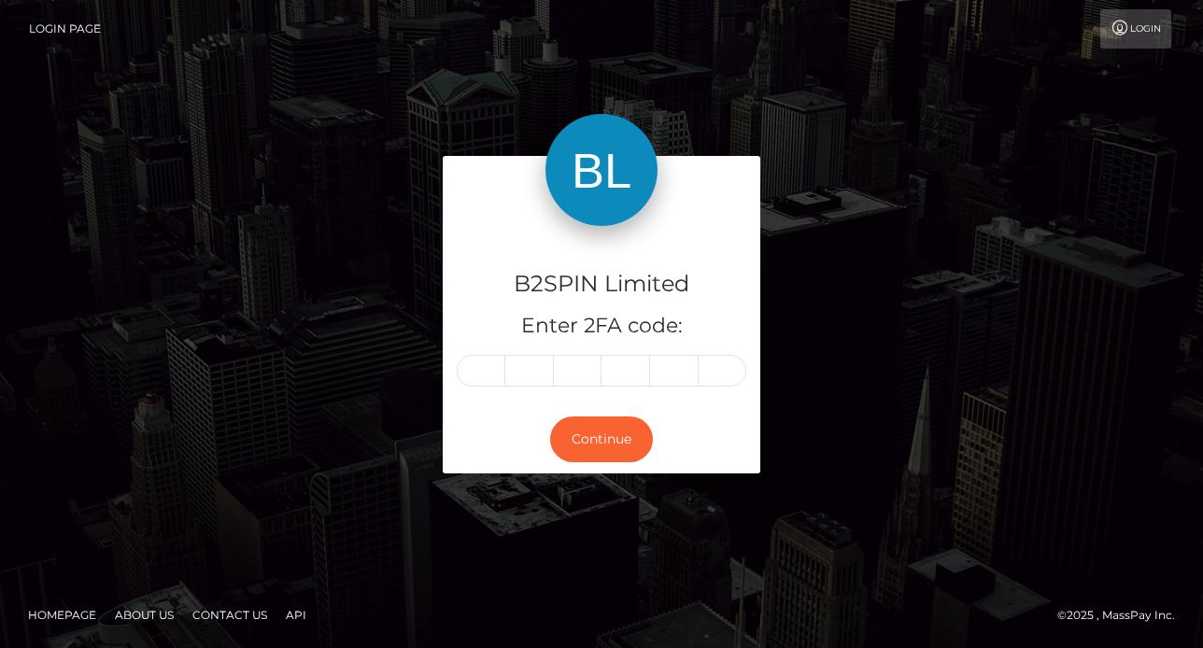
type input "1"
type input "0"
click at [609, 445] on button "Continue" at bounding box center [601, 439] width 103 height 46
click at [594, 439] on button "Continue" at bounding box center [601, 439] width 103 height 46
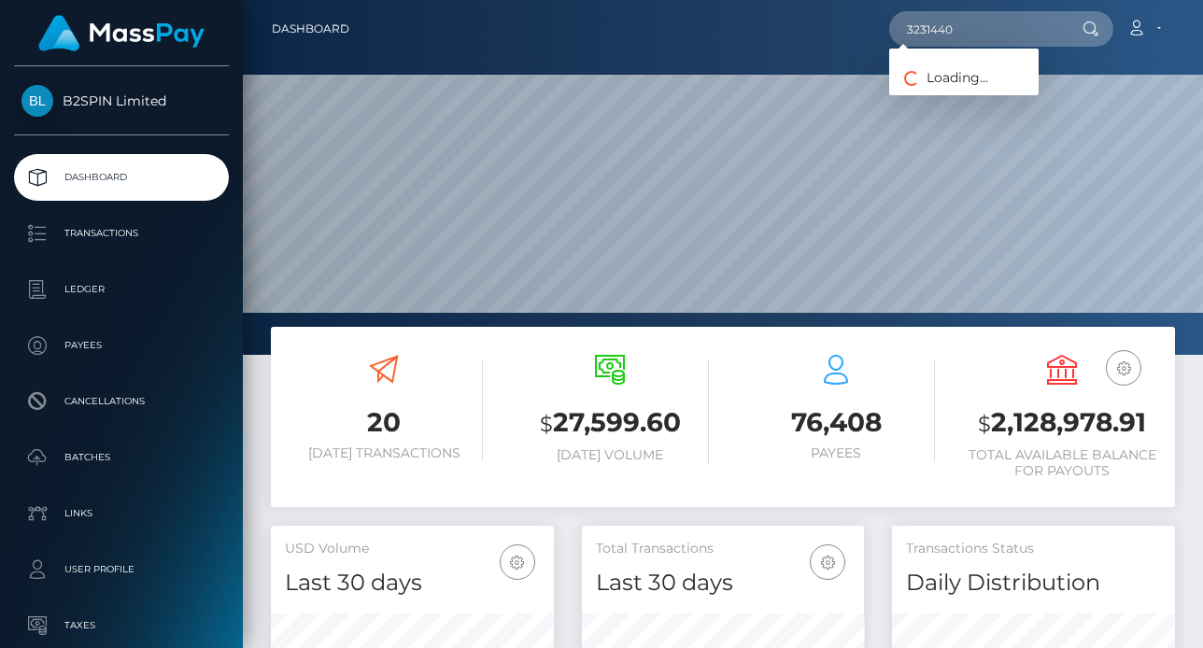
scroll to position [331, 283]
type input "3231440"
click at [975, 104] on link "KENDRA S ALEXANDER" at bounding box center [963, 96] width 149 height 35
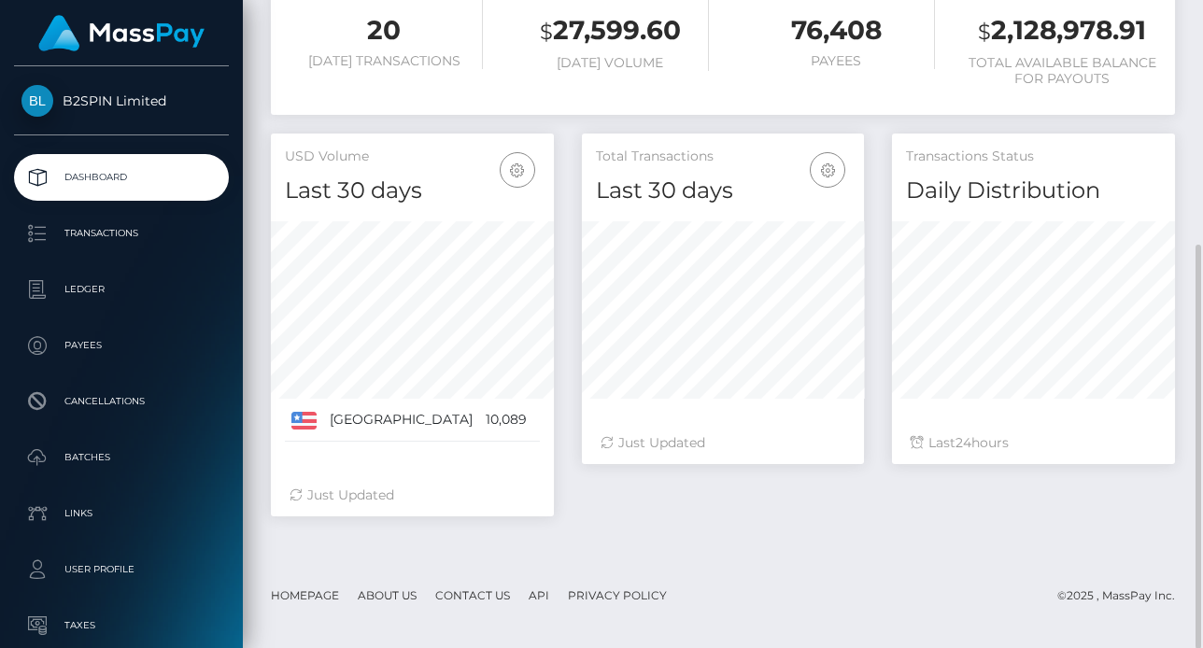
scroll to position [392, 0]
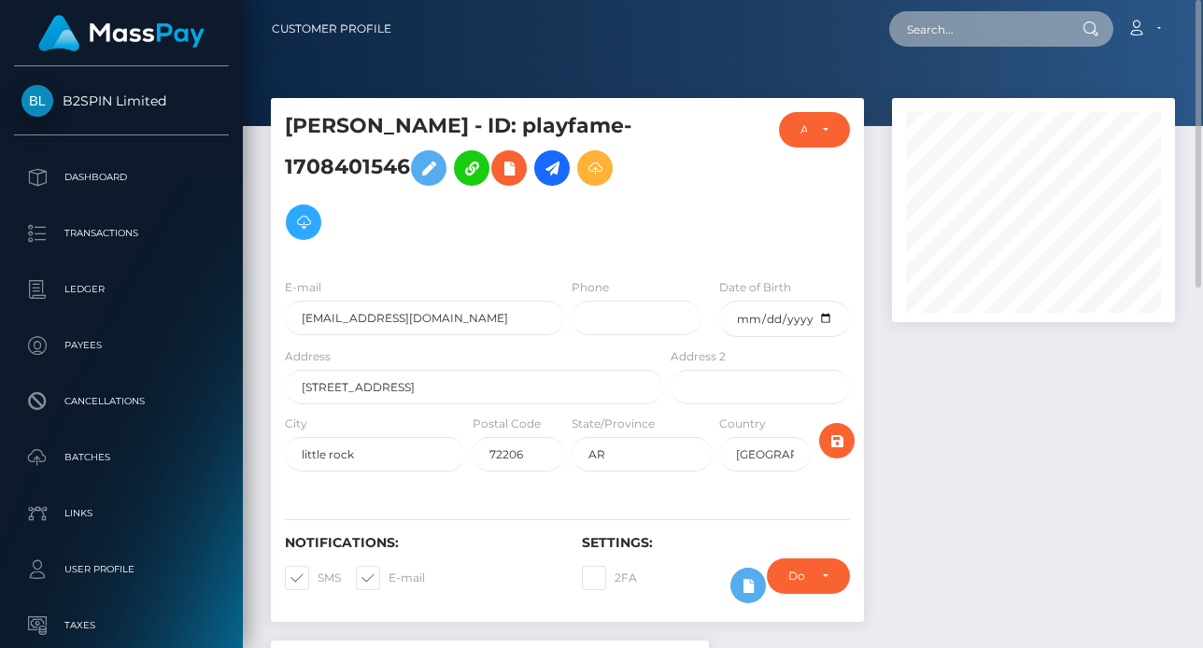
click at [998, 35] on input "text" at bounding box center [977, 28] width 176 height 35
paste input "3233736"
click at [936, 38] on input "3233736" at bounding box center [977, 28] width 176 height 35
paste input "500"
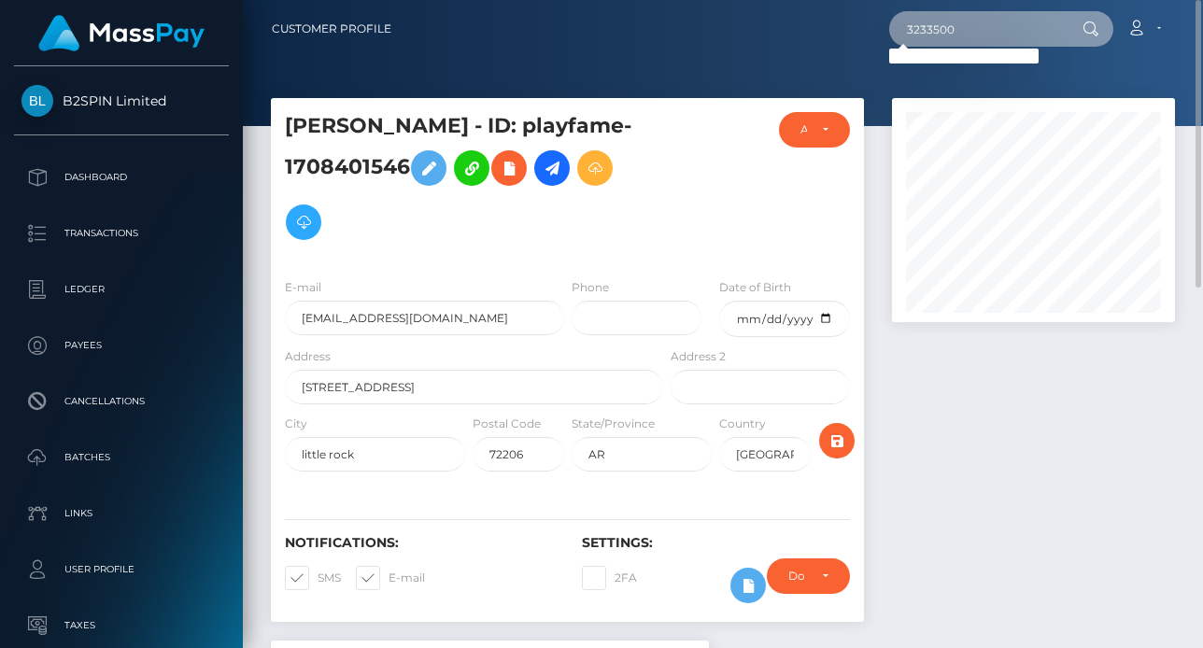
click at [941, 31] on input "3233500" at bounding box center [977, 28] width 176 height 35
paste input "366"
click at [952, 13] on input "3233366" at bounding box center [977, 28] width 176 height 35
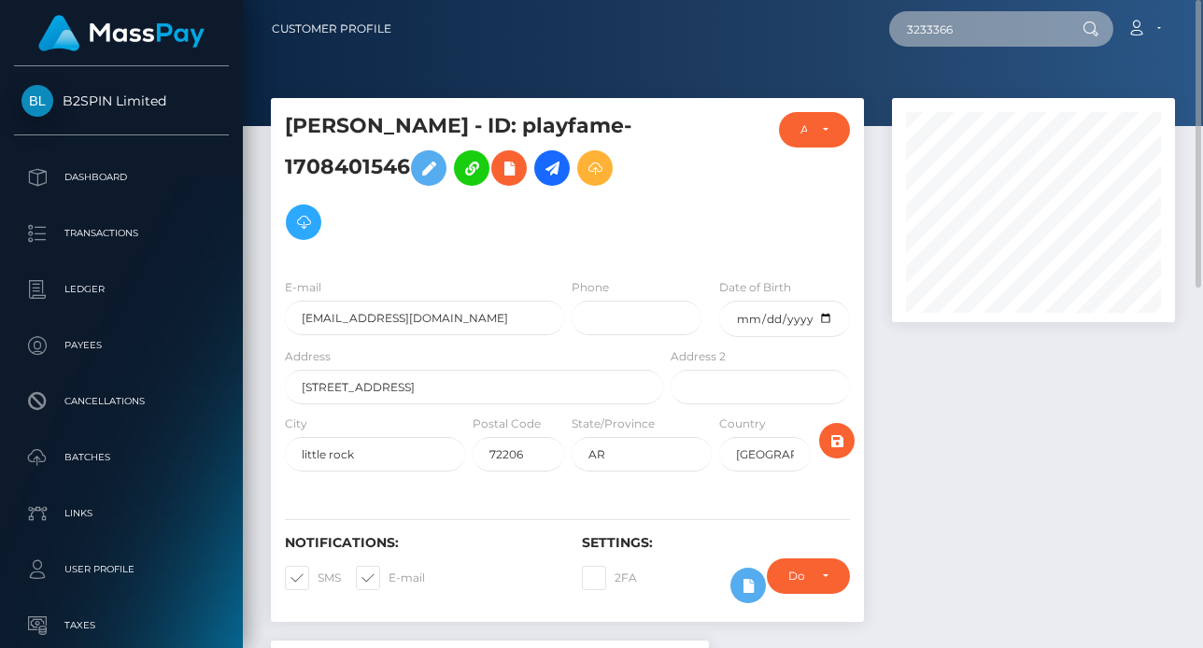
paste input "49"
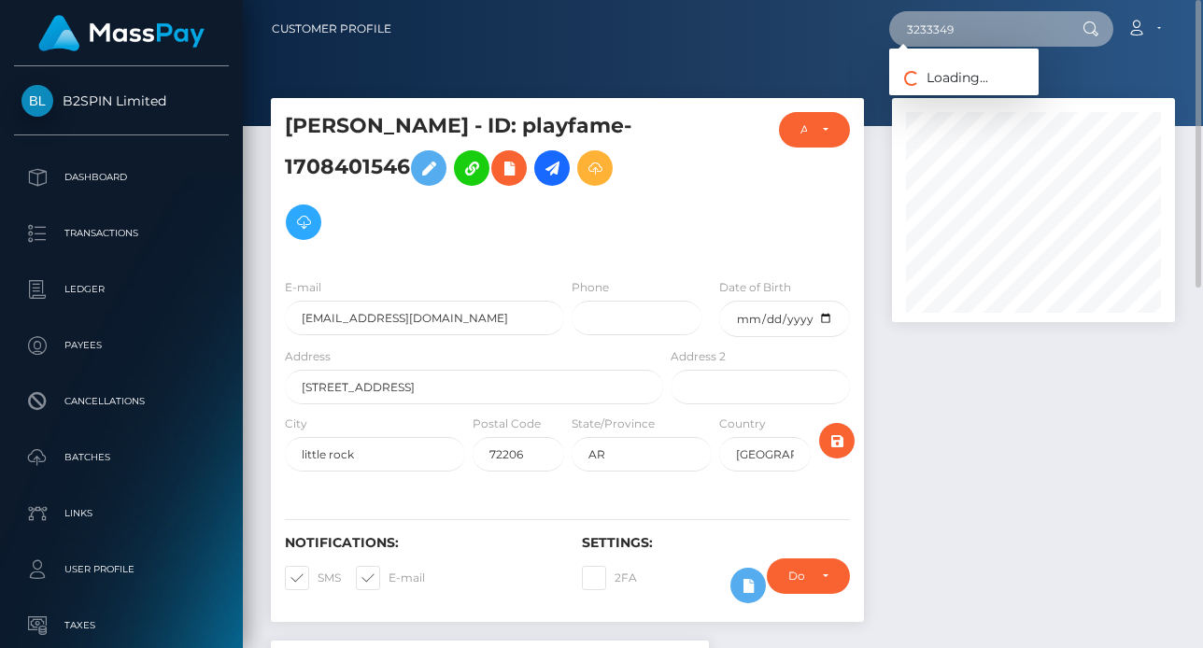
click at [945, 33] on input "3233349" at bounding box center [977, 28] width 176 height 35
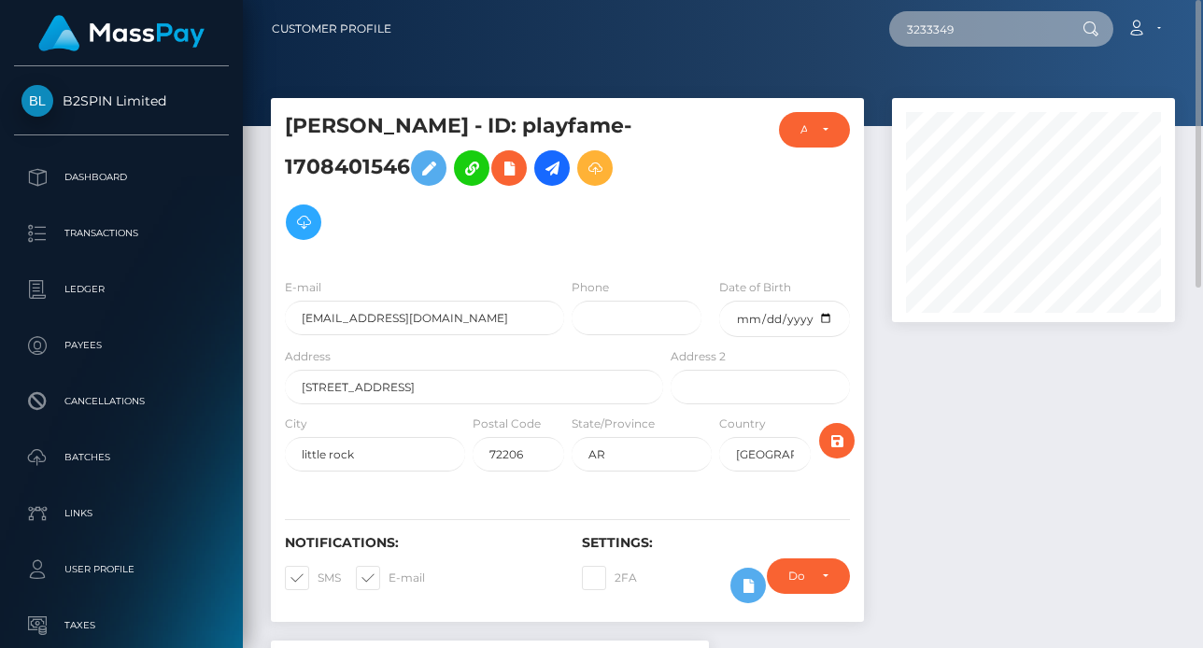
paste input "2803"
type input "3232803"
